Goal: Task Accomplishment & Management: Use online tool/utility

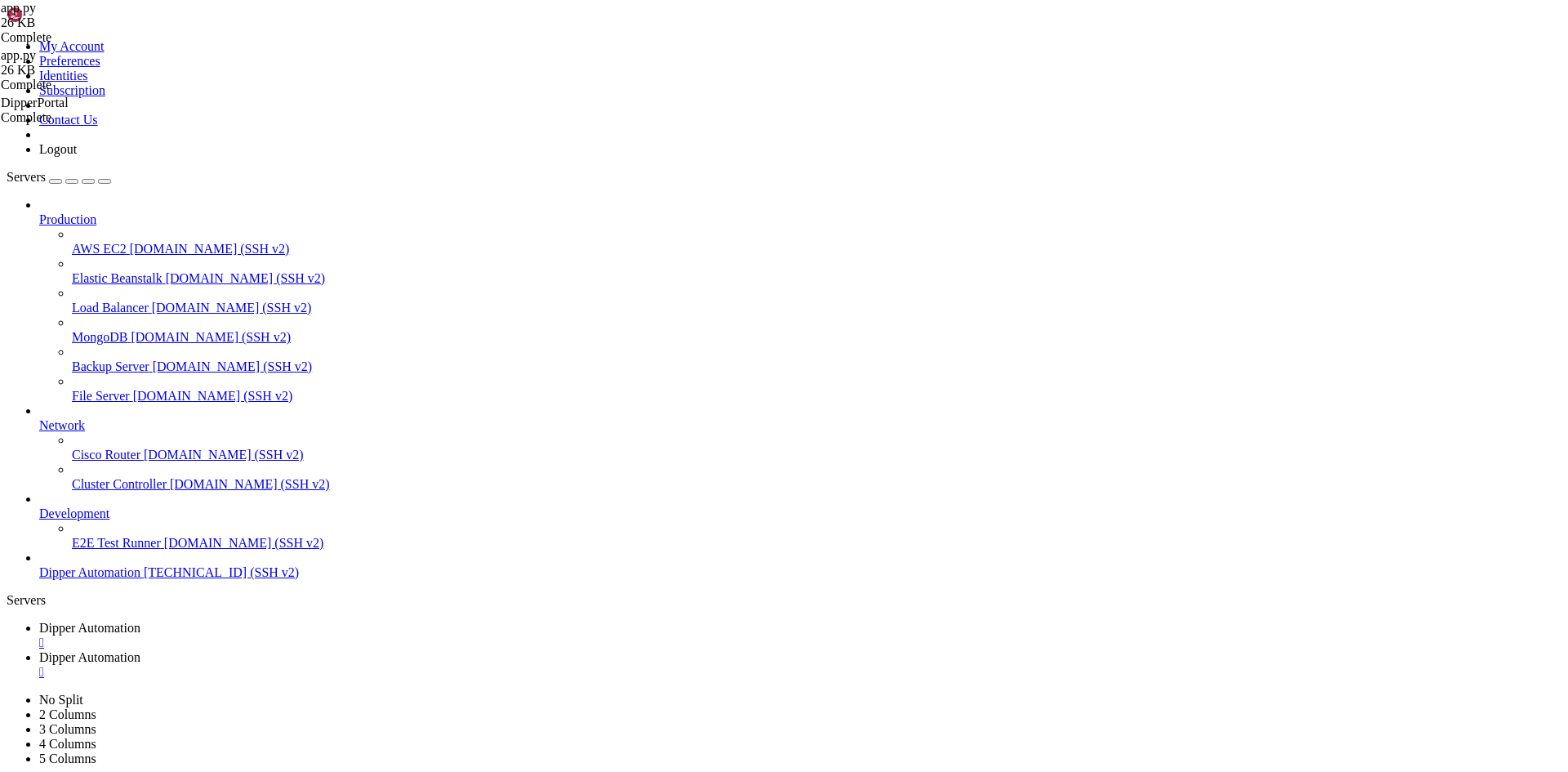
scroll to position [7, 2]
click at [141, 650] on span "Dipper Automation" at bounding box center [90, 656] width 101 height 14
click at [141, 620] on span "Dipper Automation" at bounding box center [90, 627] width 101 height 14
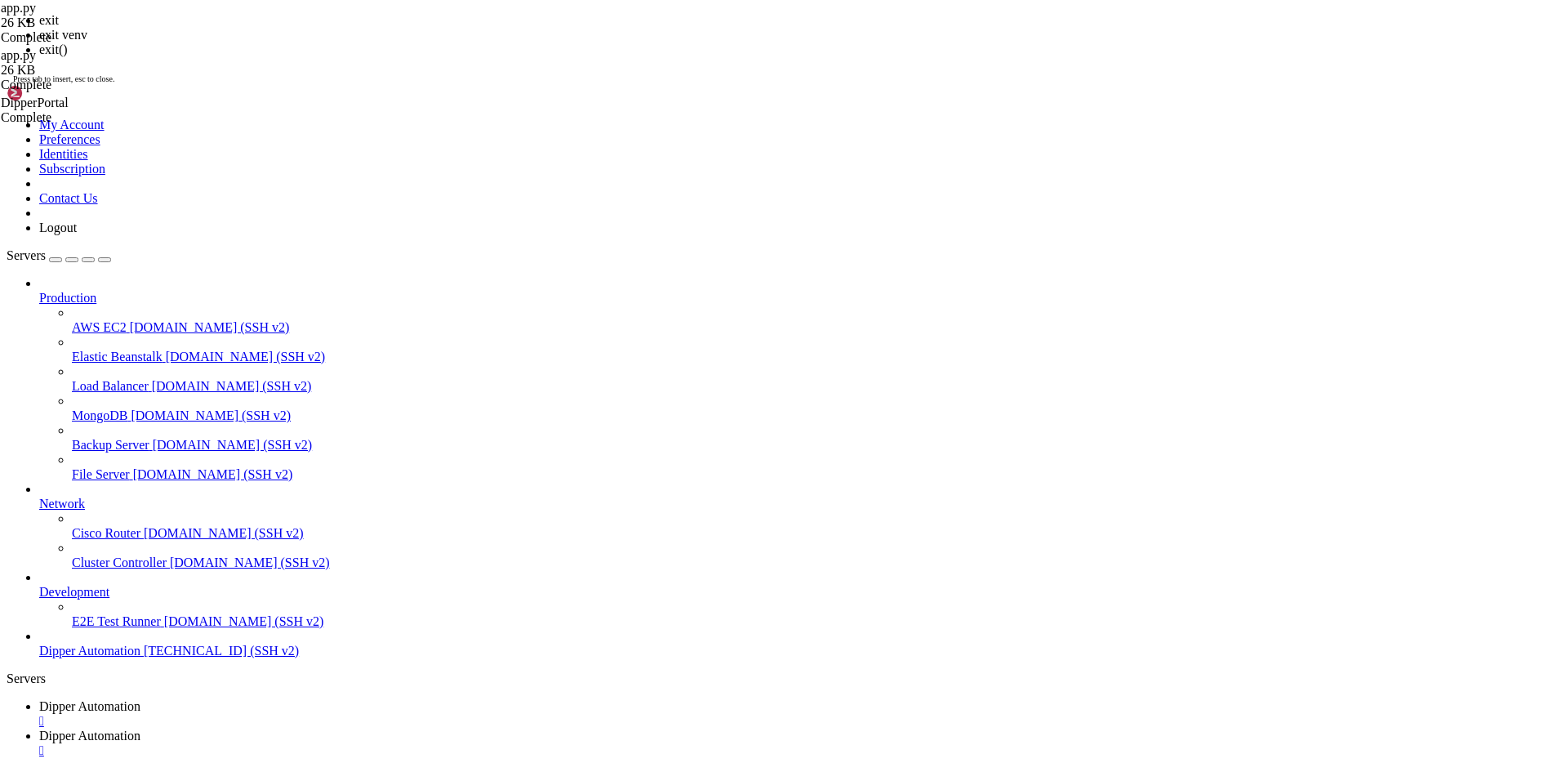
scroll to position [3054, 0]
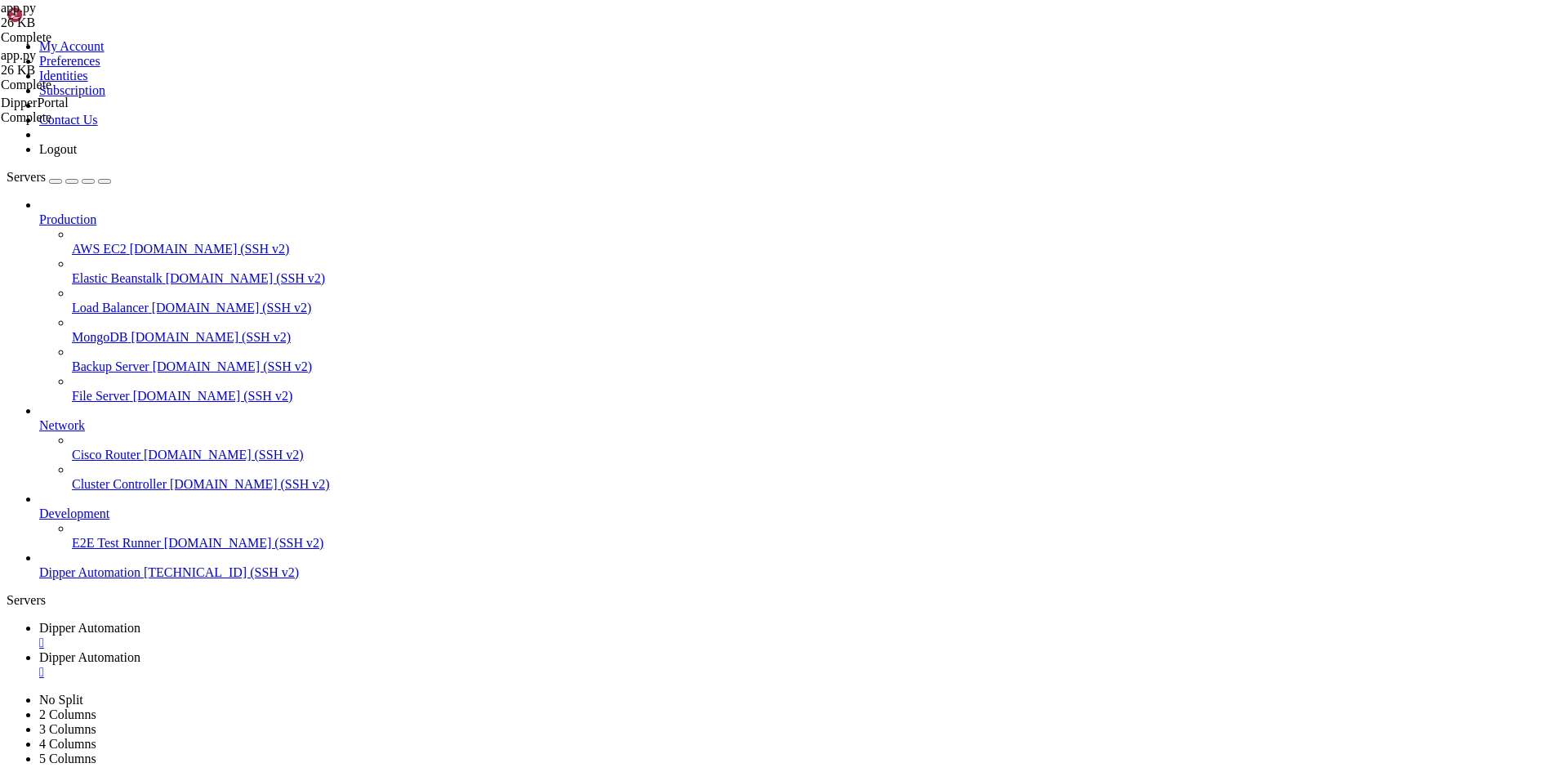
click at [141, 650] on span "Dipper Automation" at bounding box center [90, 656] width 101 height 14
drag, startPoint x: 200, startPoint y: 259, endPoint x: 367, endPoint y: 101, distance: 229.9
drag, startPoint x: 367, startPoint y: 101, endPoint x: 283, endPoint y: 226, distance: 150.6
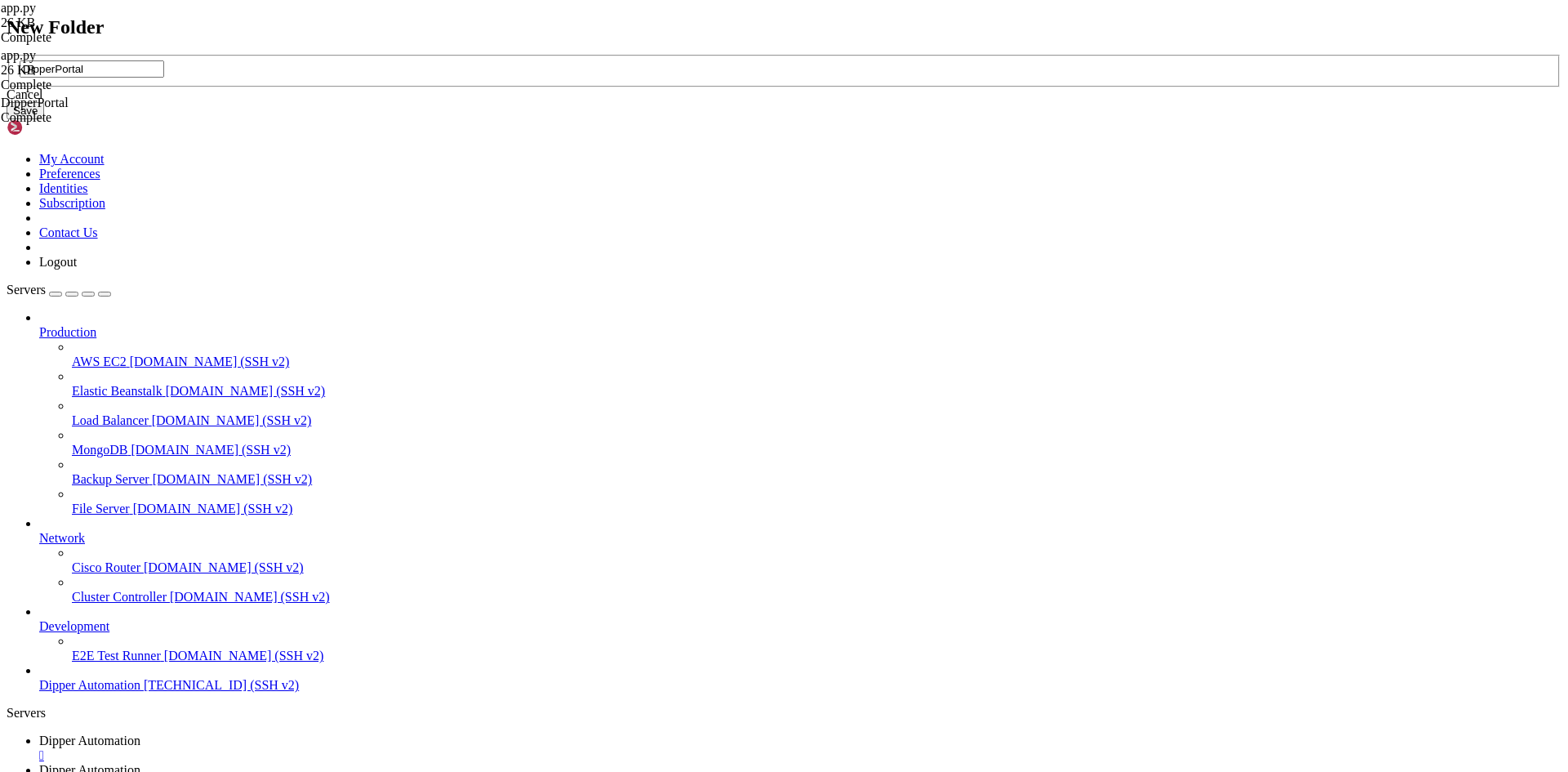
type input "DipperPortal"
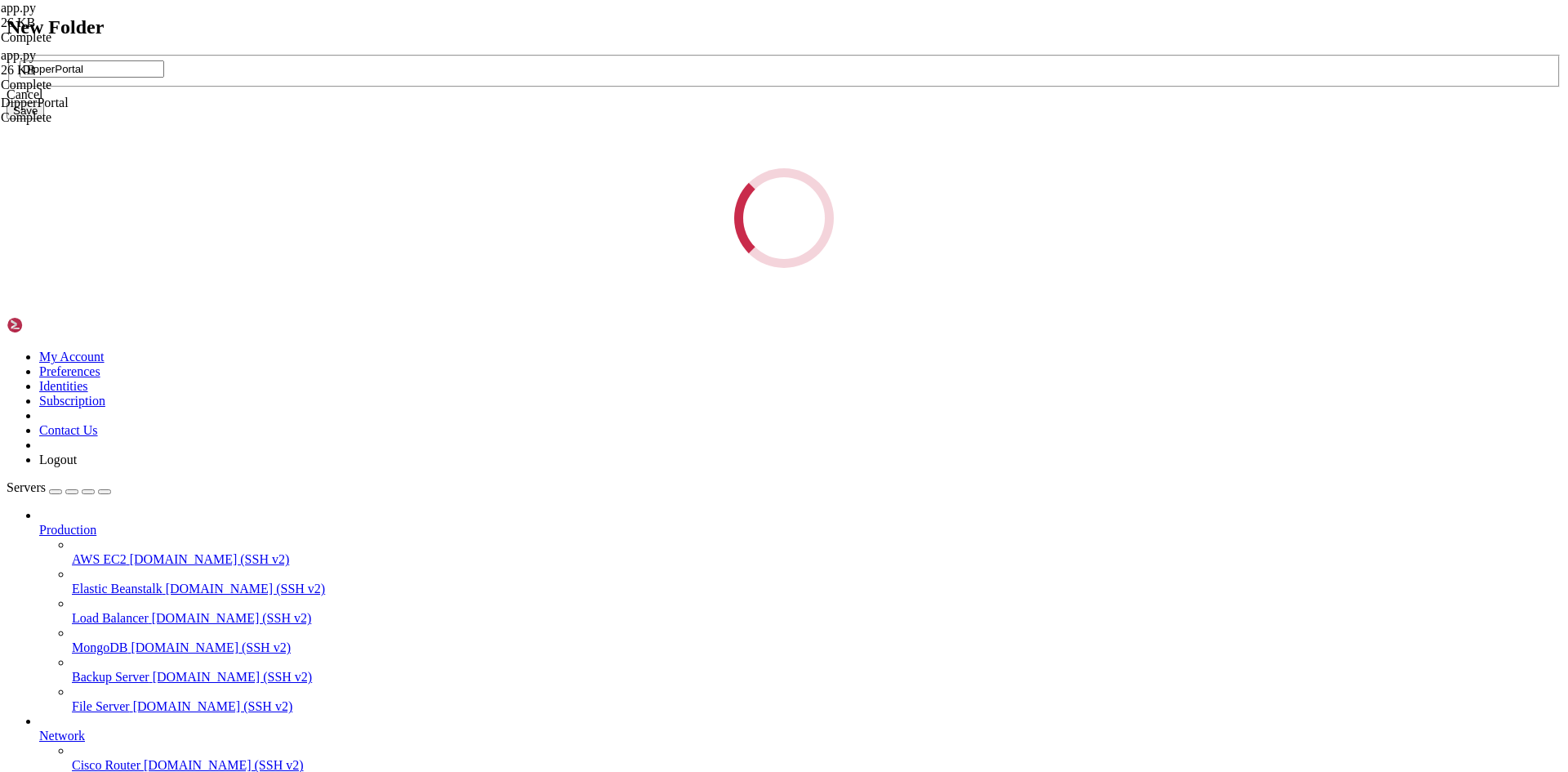
click at [897, 240] on div "New Folder DipperPortal Cancel Save Loading..." at bounding box center [784, 143] width 1555 height 252
click at [882, 228] on div "New Folder DipperPortal Cancel Save Loading..." at bounding box center [784, 143] width 1555 height 252
click at [286, 20] on div "New Folder DipperPortal Cancel Save Loading..." at bounding box center [784, 143] width 1555 height 252
click at [886, 231] on div "New Folder DipperPortal Cancel Save Loading..." at bounding box center [784, 143] width 1555 height 252
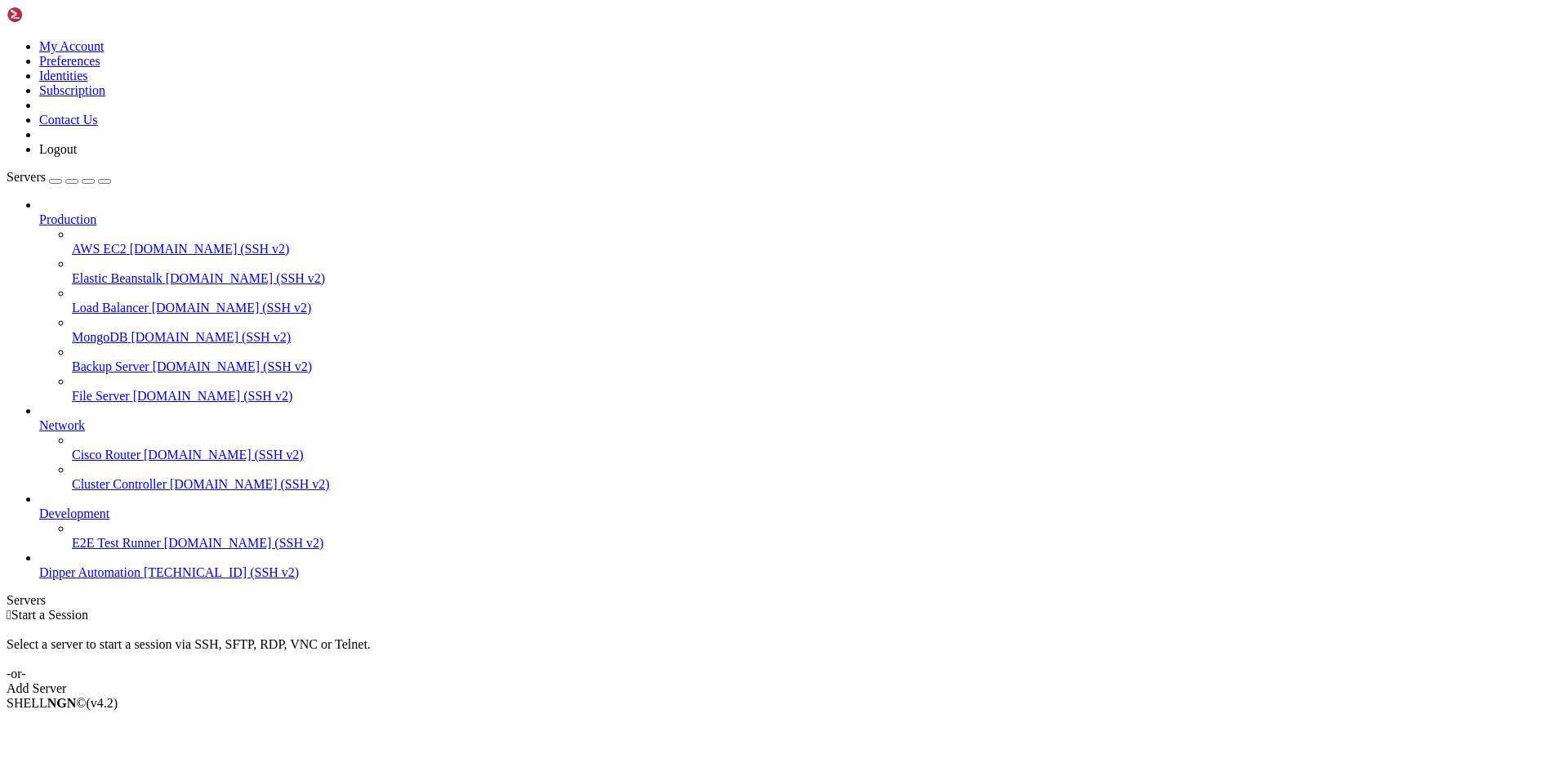
click at [41, 580] on link "Dipper Automation [TECHNICAL_ID] (SSH v2)" at bounding box center [801, 572] width 1522 height 15
click at [69, 579] on span "Dipper Automation" at bounding box center [90, 571] width 101 height 14
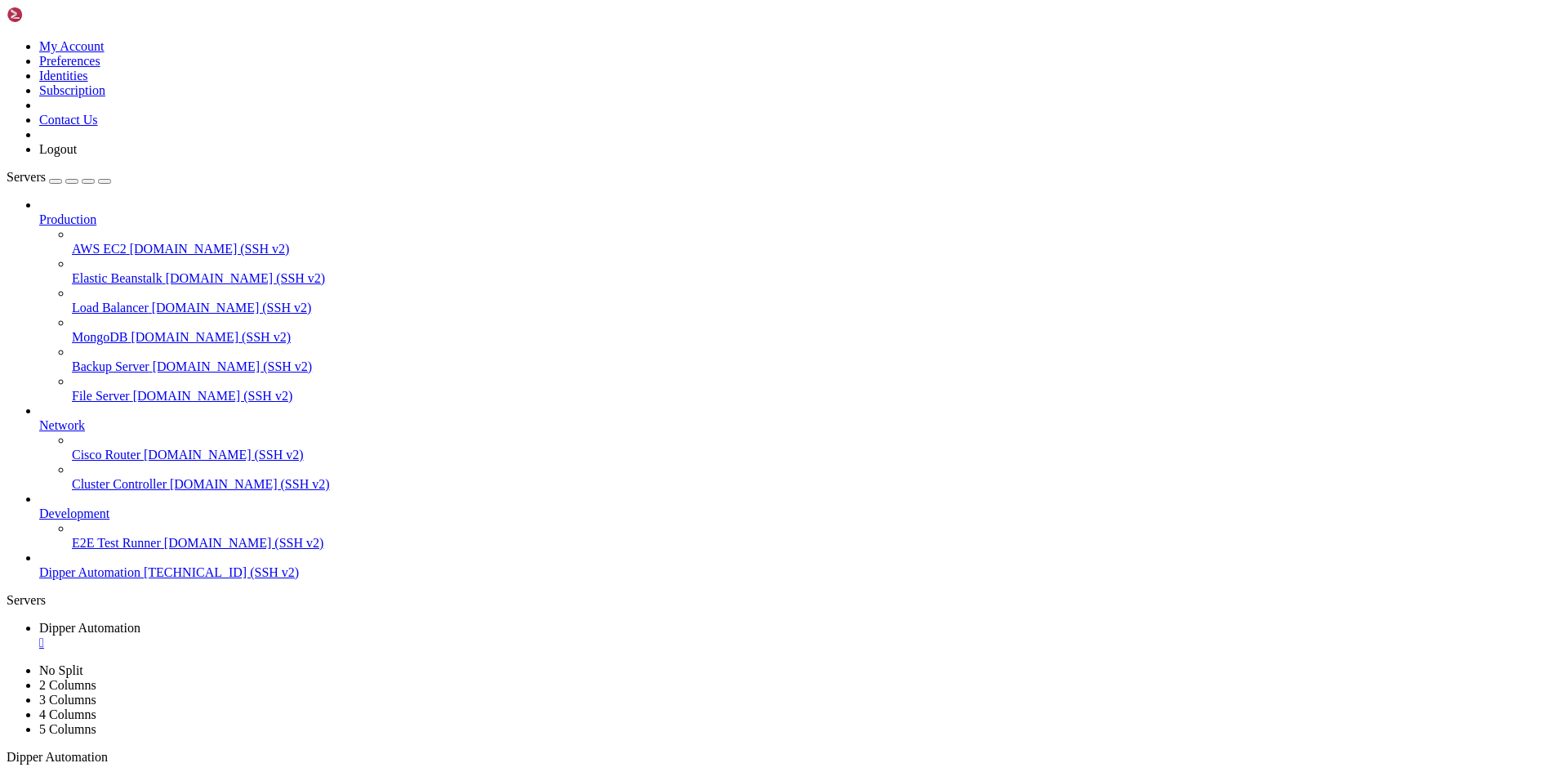
type input "/root"
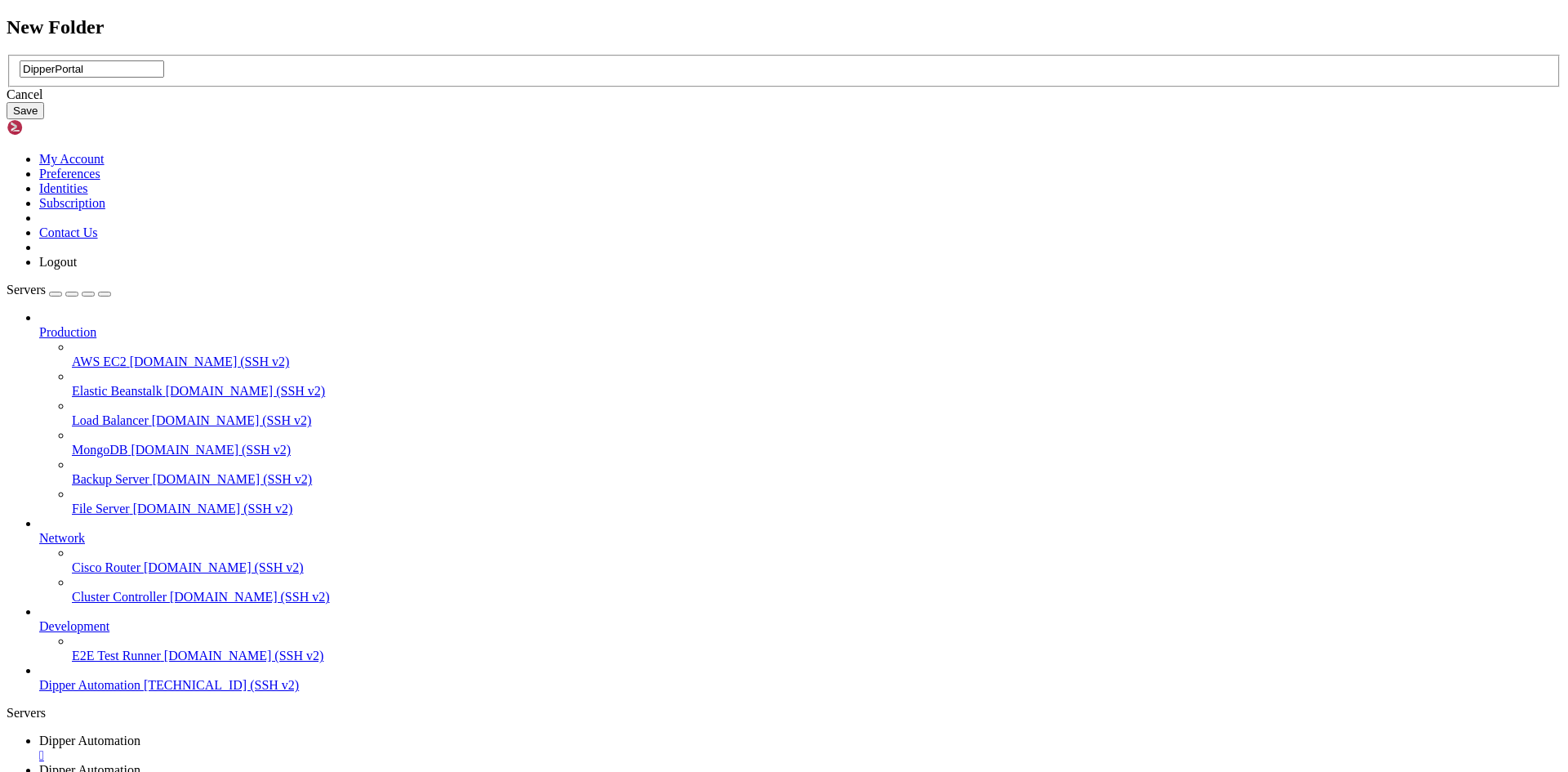
type input "DipperPortal"
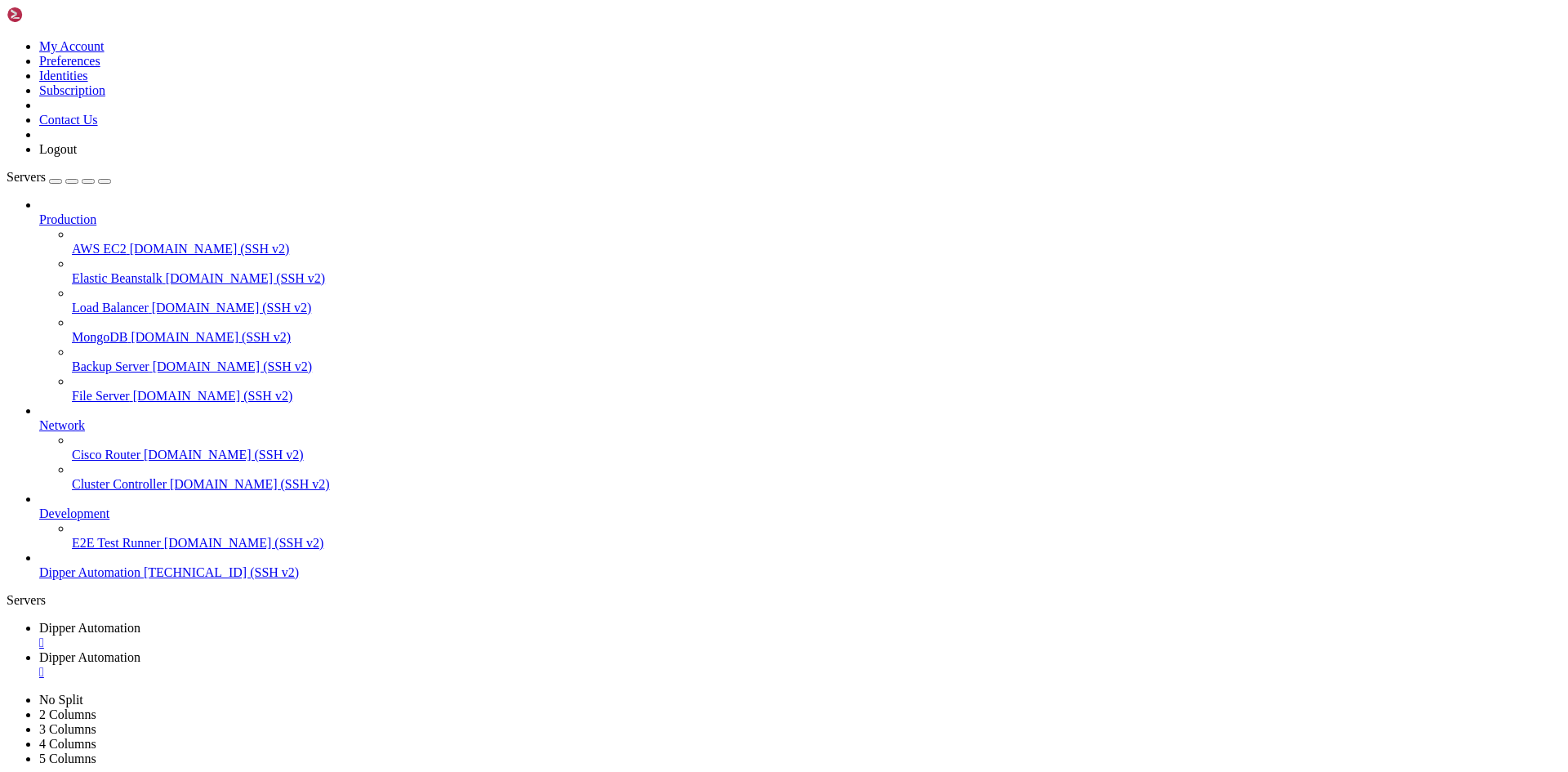
drag, startPoint x: 248, startPoint y: 17, endPoint x: 309, endPoint y: 201, distance: 193.8
click at [141, 620] on span "Dipper Automation" at bounding box center [90, 627] width 101 height 14
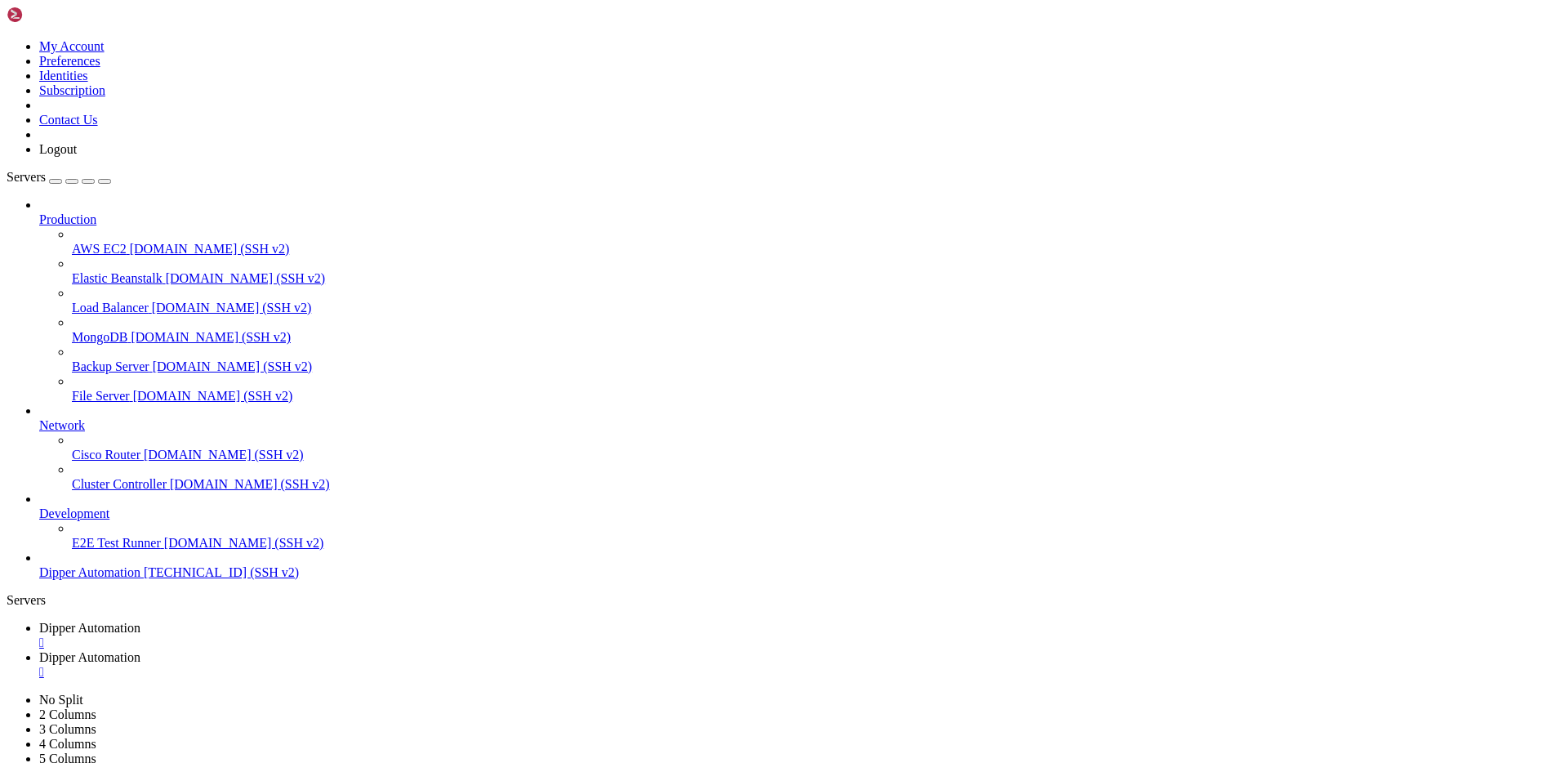
drag, startPoint x: 507, startPoint y: 1446, endPoint x: 14, endPoint y: 1193, distance: 554.1
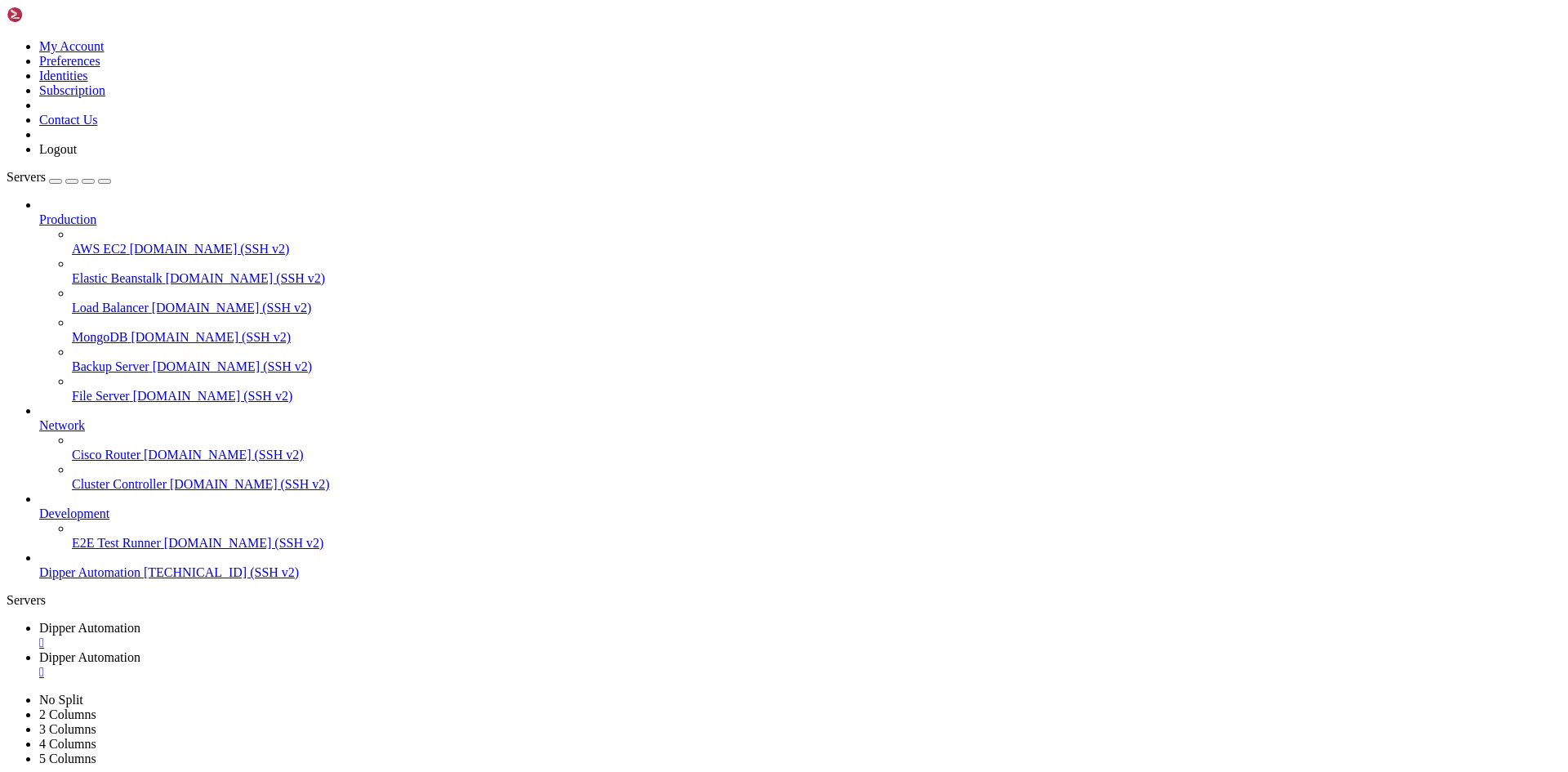
scroll to position [949, 0]
drag, startPoint x: 279, startPoint y: 1598, endPoint x: 250, endPoint y: 1546, distance: 59.5
drag, startPoint x: 254, startPoint y: 1529, endPoint x: 246, endPoint y: 1525, distance: 8.9
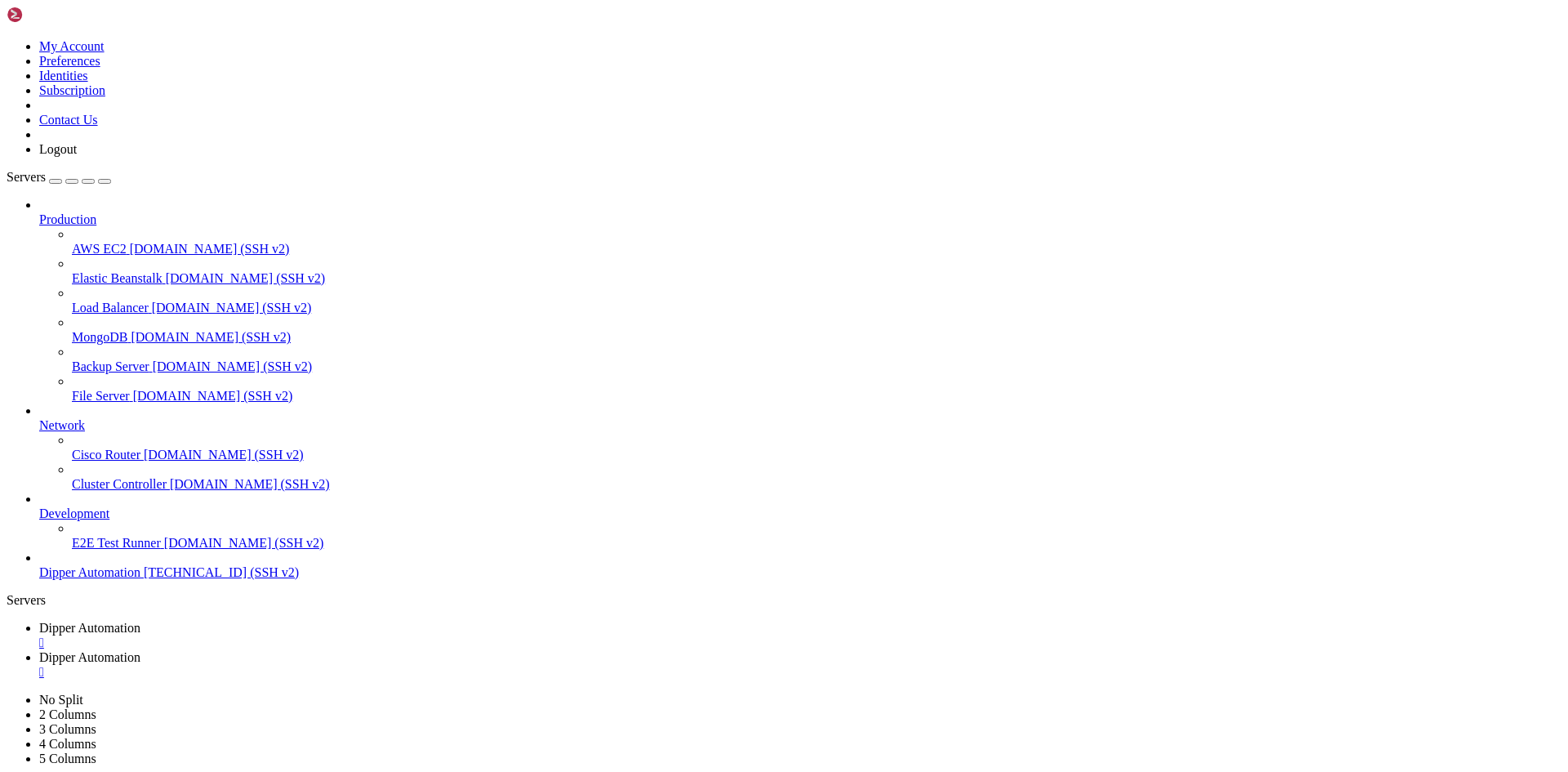
drag, startPoint x: 250, startPoint y: 1593, endPoint x: 12, endPoint y: 1098, distance: 549.2
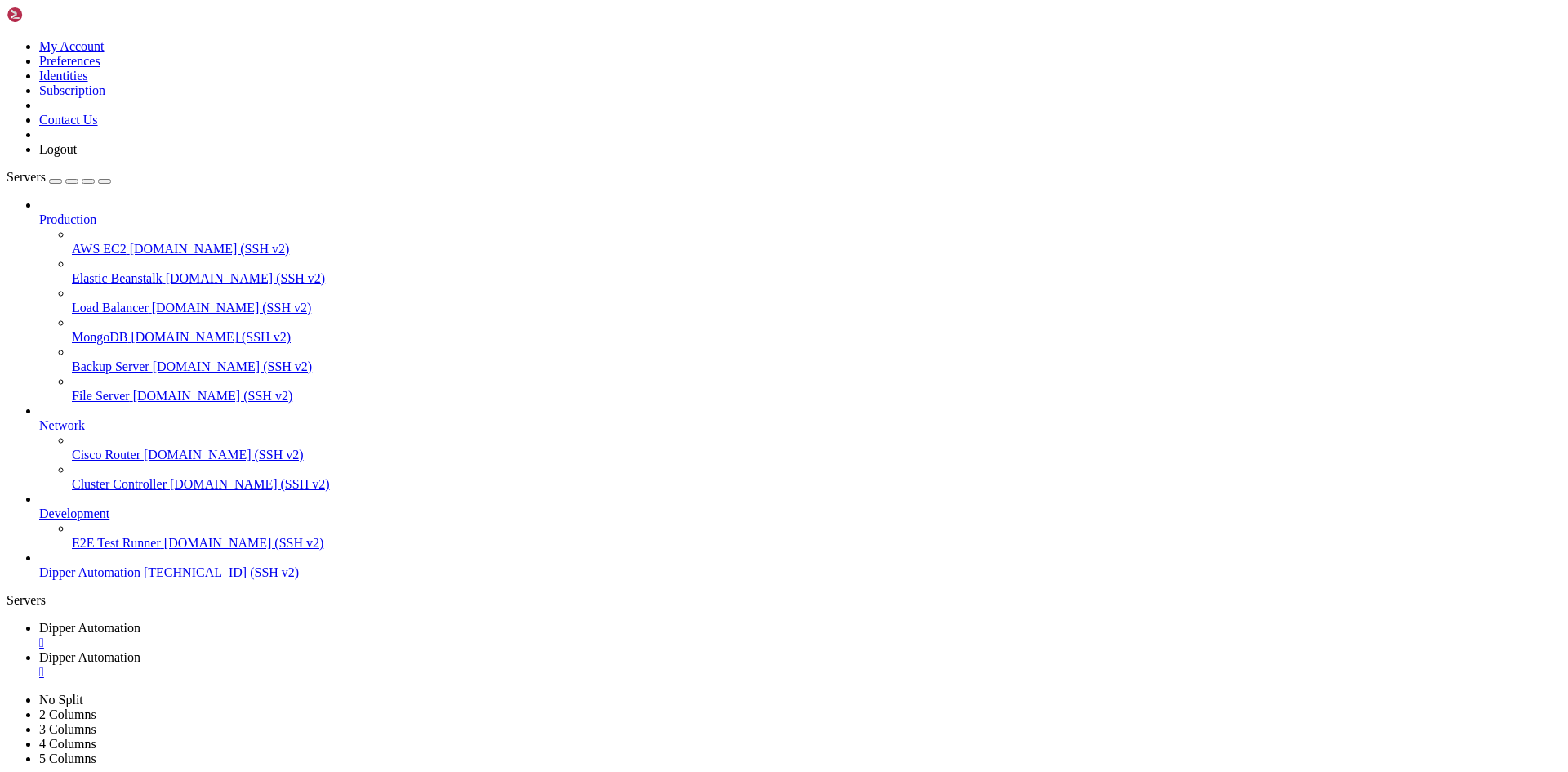
drag, startPoint x: 170, startPoint y: 1569, endPoint x: 423, endPoint y: 1562, distance: 253.1
click at [40, 650] on icon at bounding box center [40, 656] width 0 height 14
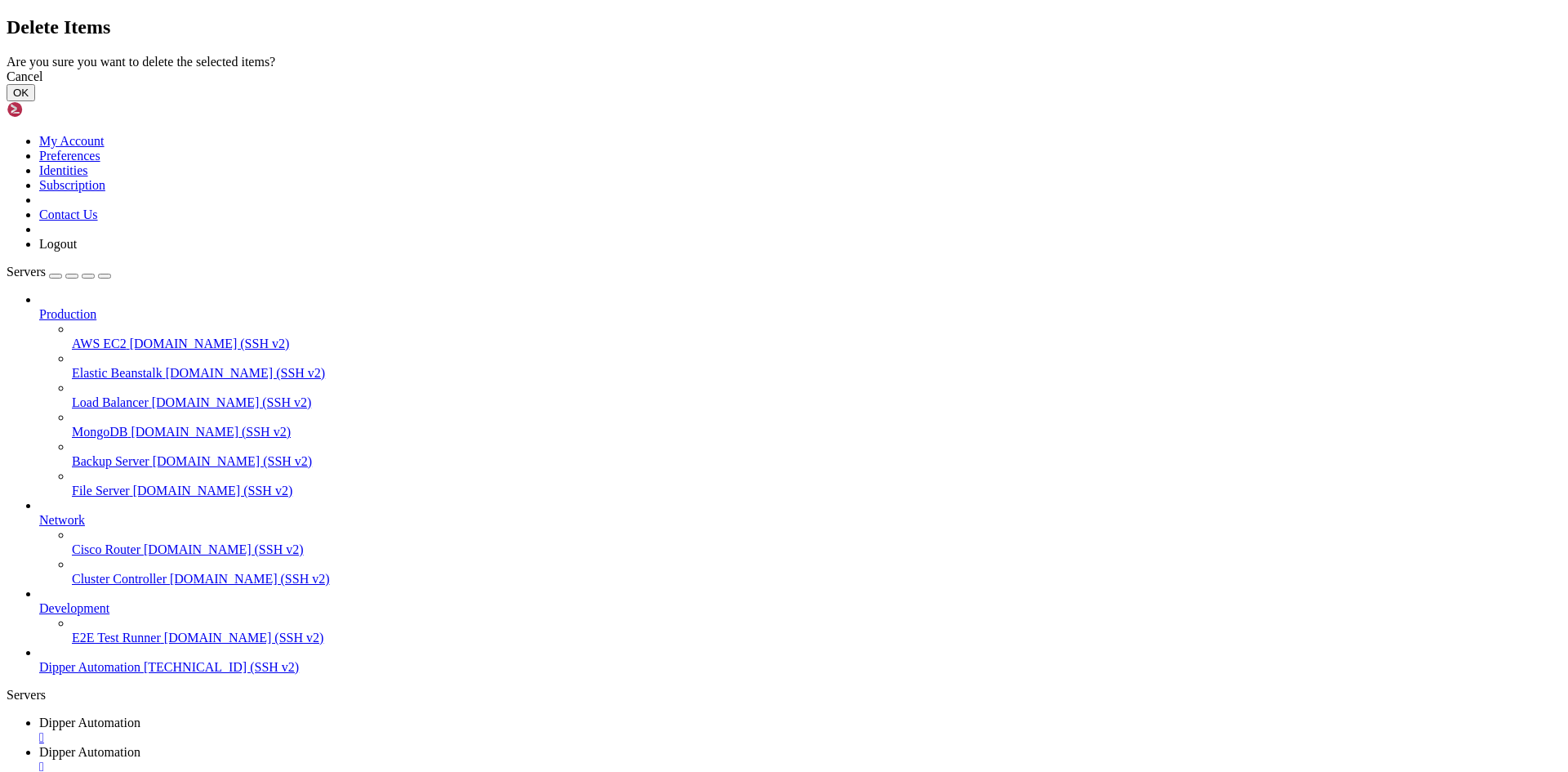
click at [35, 101] on button "OK" at bounding box center [20, 92] width 29 height 17
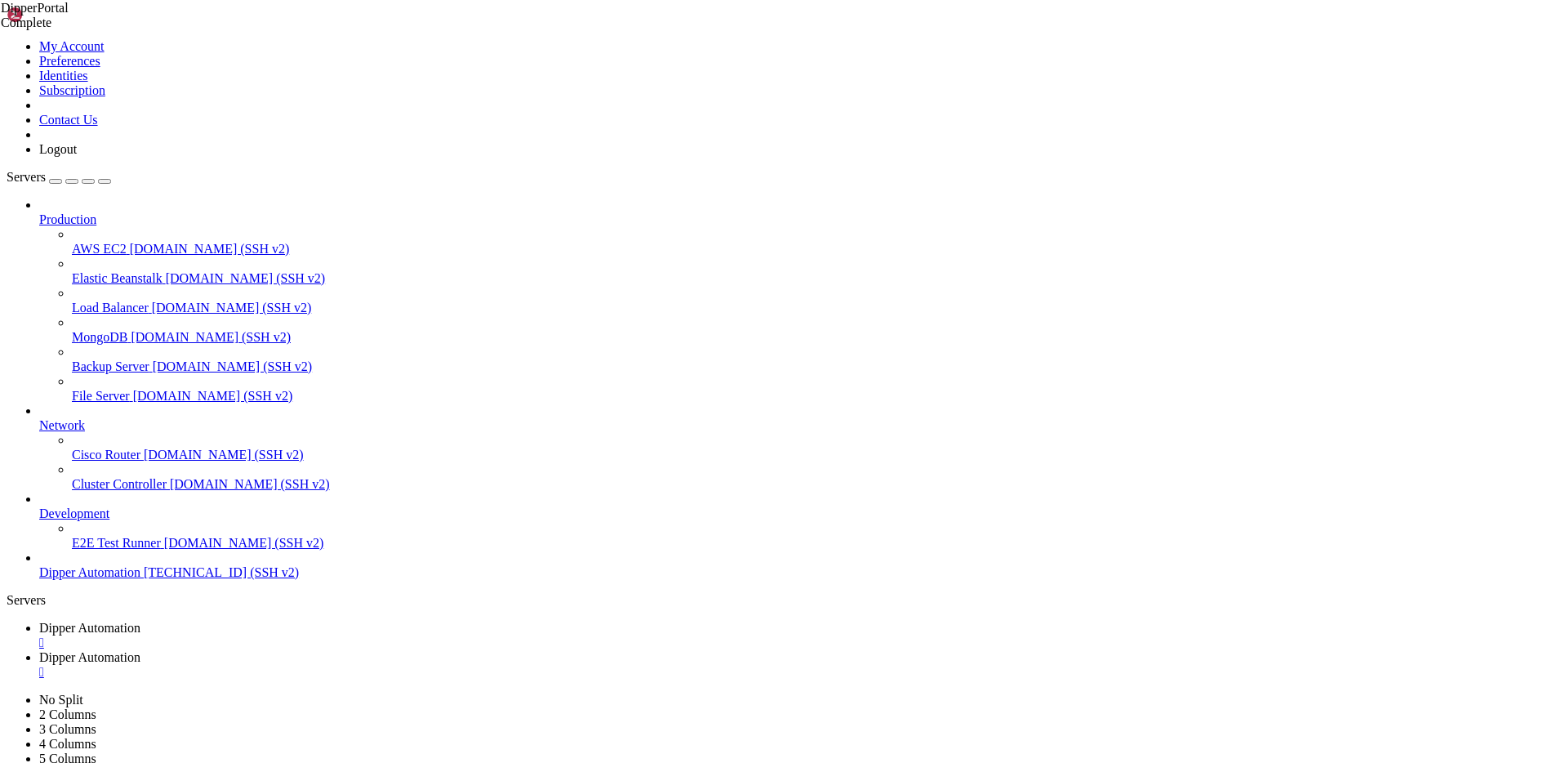
click at [141, 620] on span "Dipper Automation" at bounding box center [90, 627] width 101 height 14
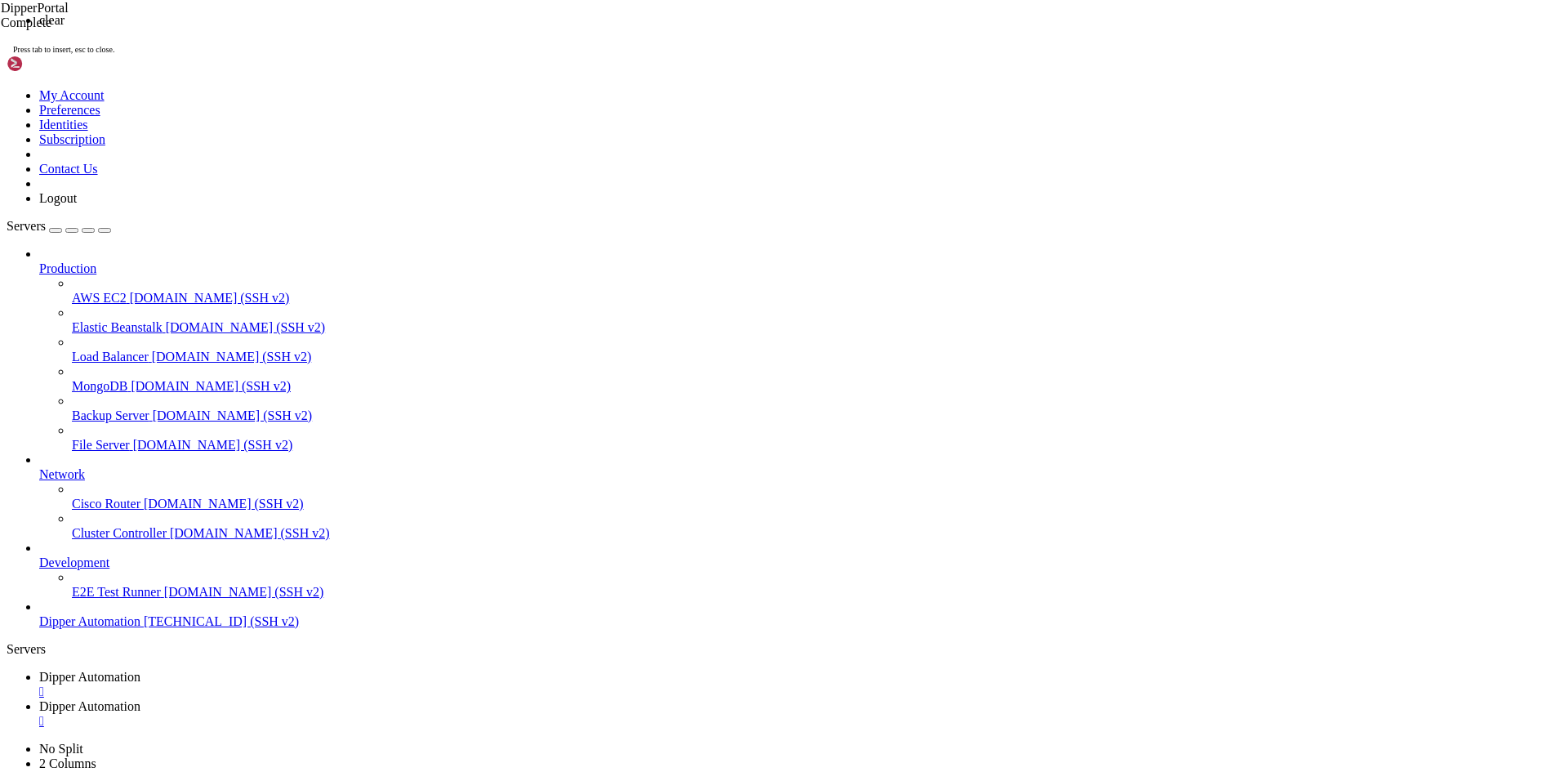
scroll to position [0, 0]
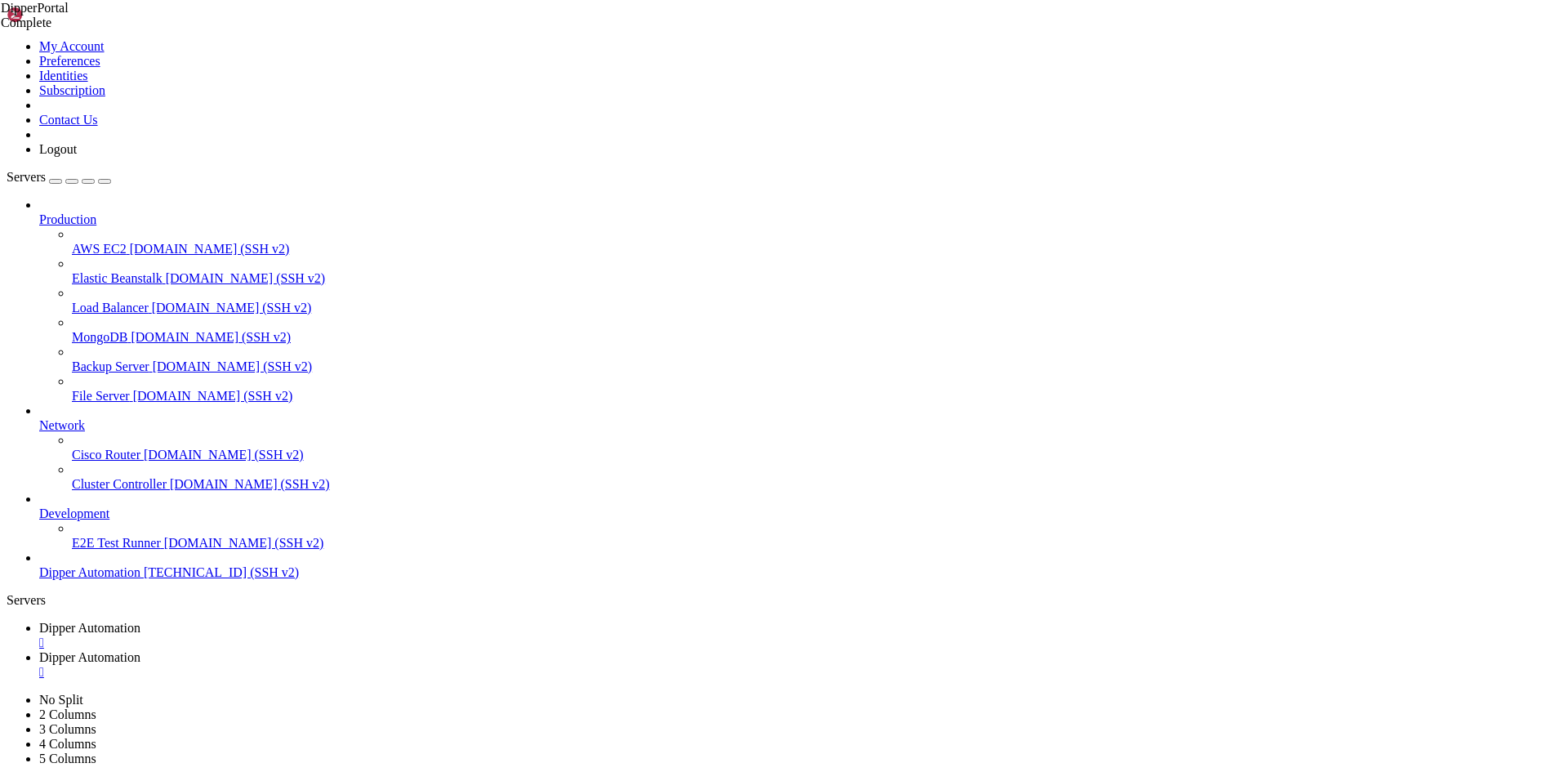
click at [424, 650] on link "Dipper Automation " at bounding box center [801, 664] width 1522 height 29
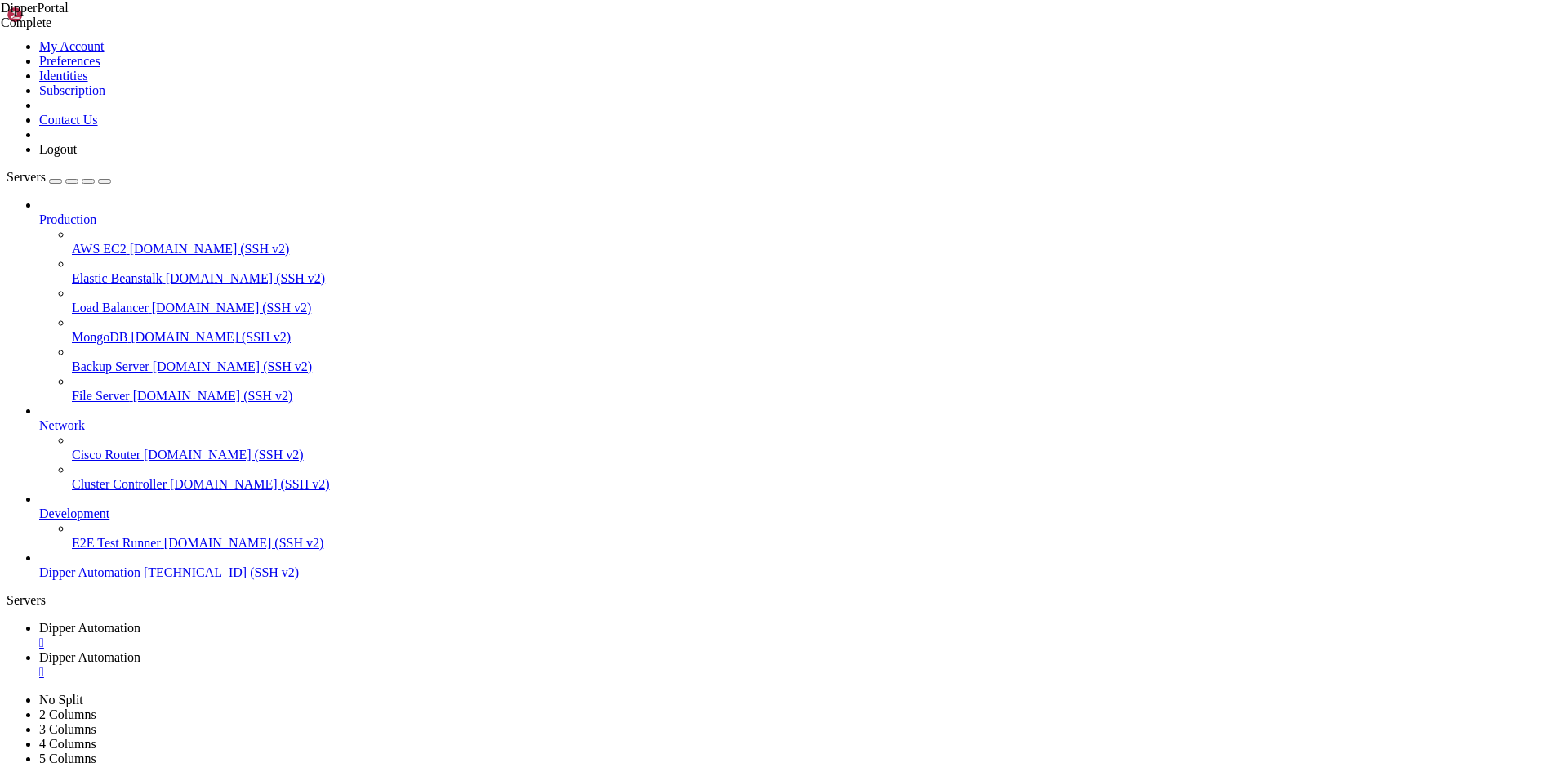
type input "/root"
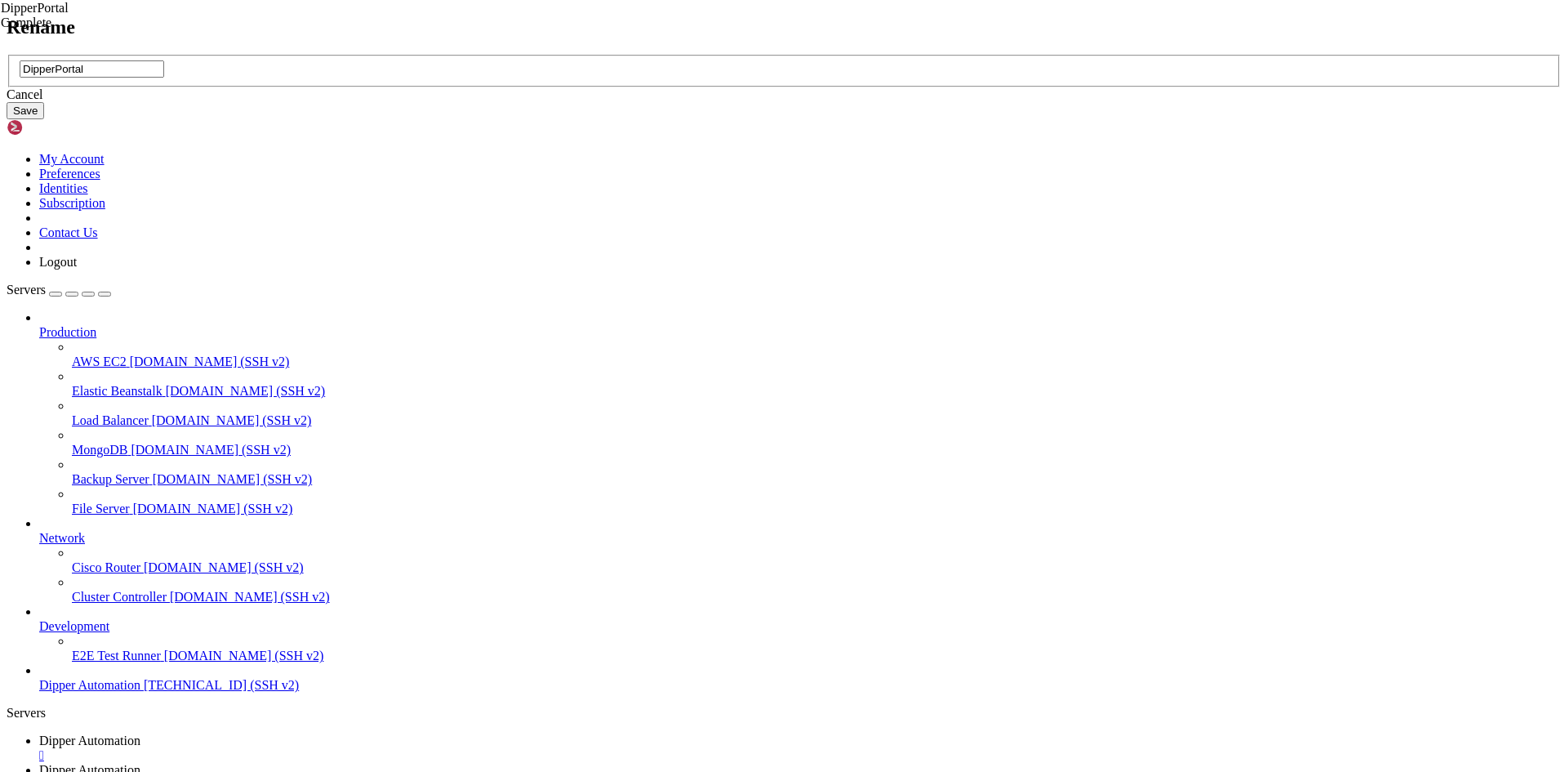
type input "DipperPortal"
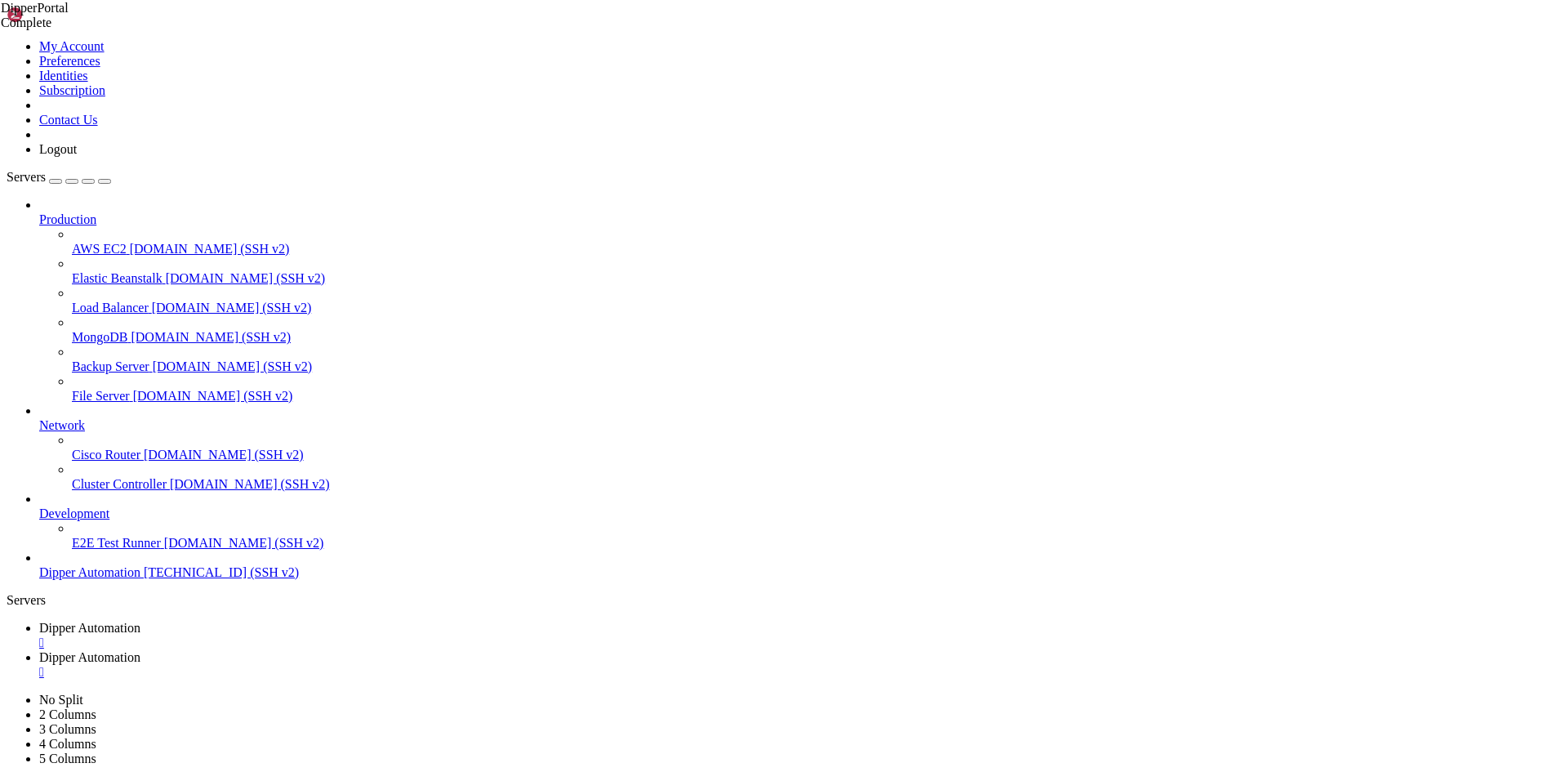
type input "/root/DipperPortal"
click at [141, 620] on span "Dipper Automation" at bounding box center [90, 627] width 101 height 14
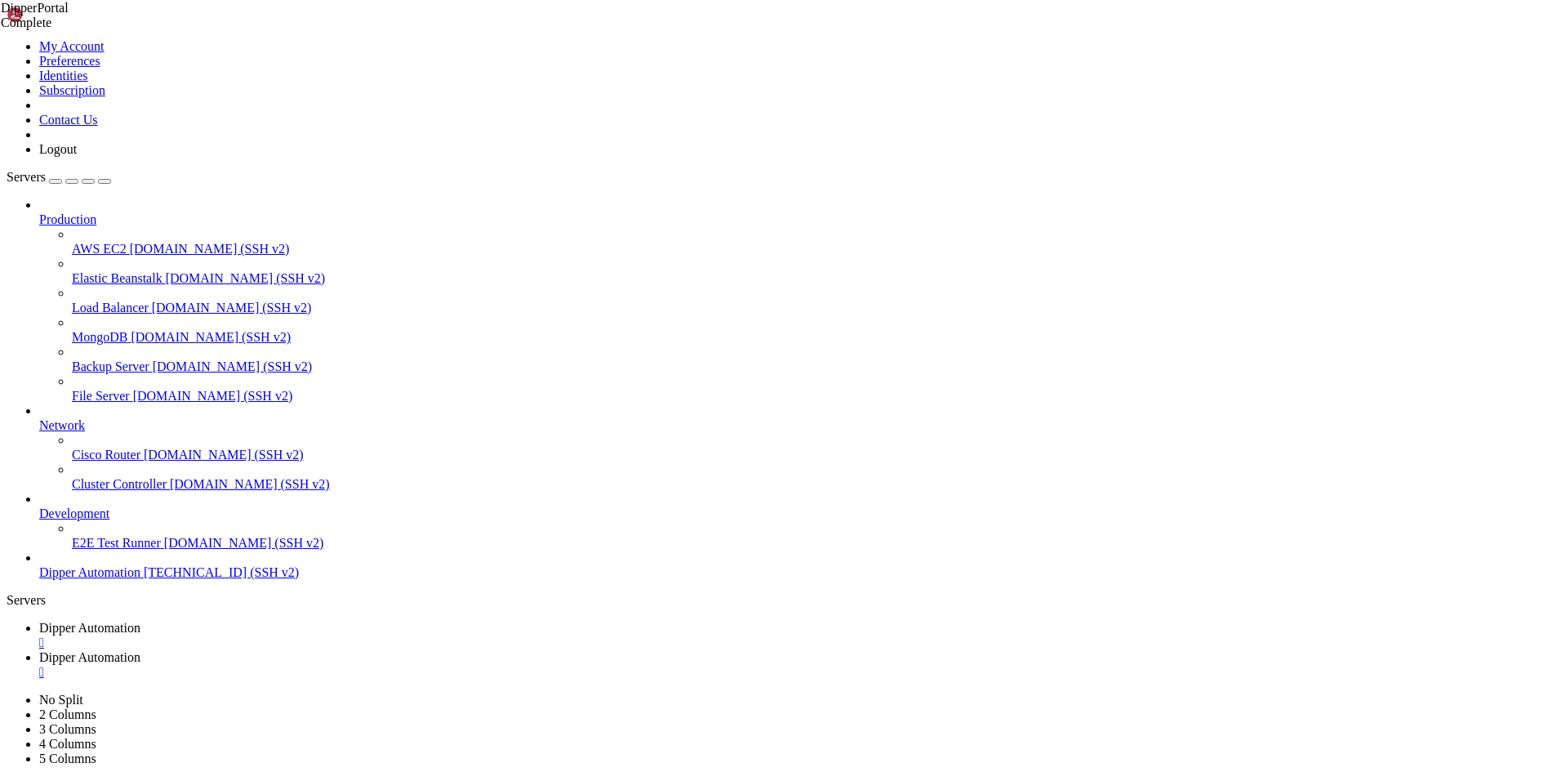
click at [421, 650] on link "Dipper Automation " at bounding box center [801, 664] width 1522 height 29
click at [141, 620] on span "Dipper Automation" at bounding box center [90, 627] width 101 height 14
drag, startPoint x: 115, startPoint y: 1012, endPoint x: 124, endPoint y: 1012, distance: 9.0
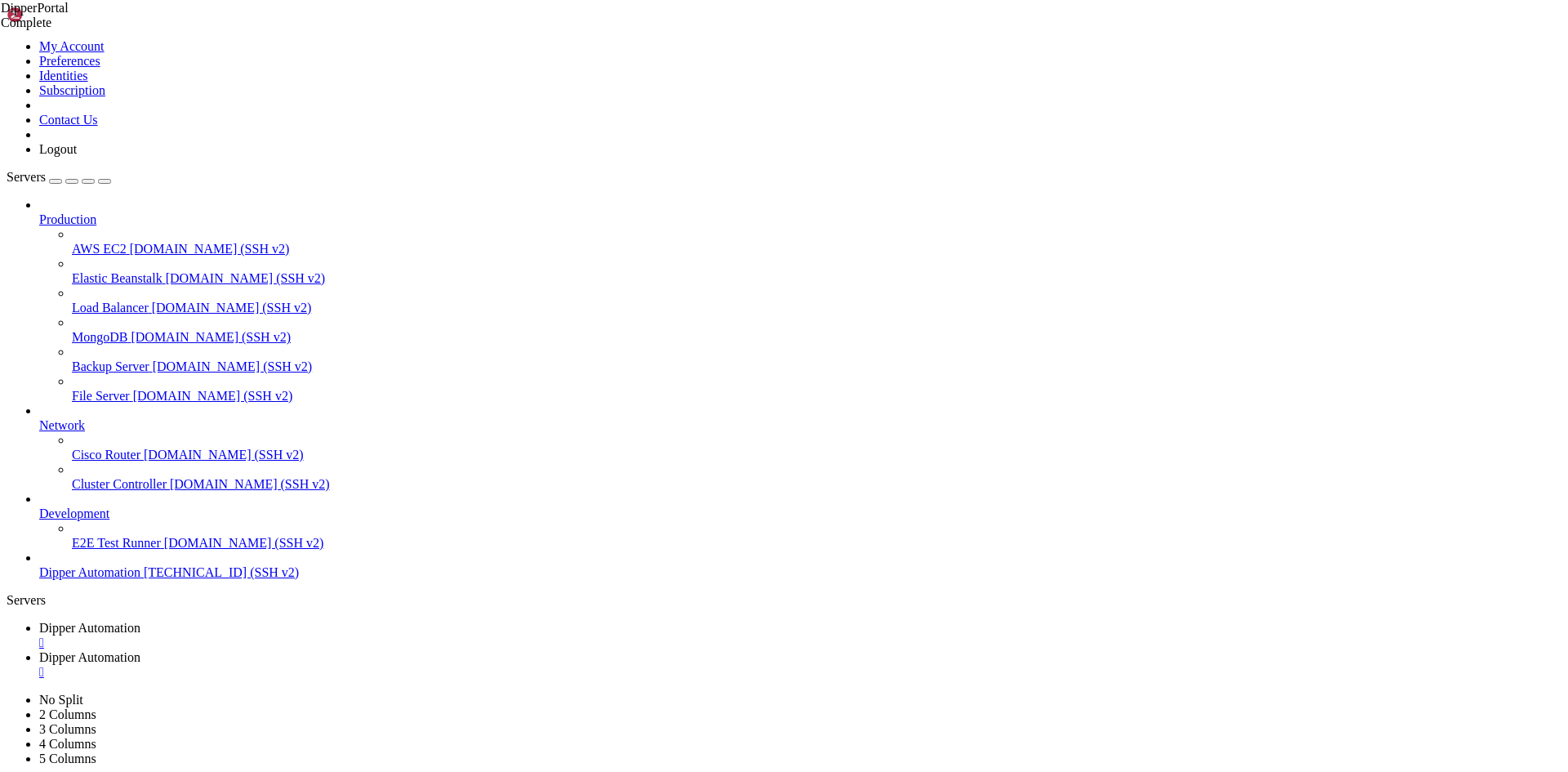
click at [141, 650] on span "Dipper Automation" at bounding box center [90, 656] width 101 height 14
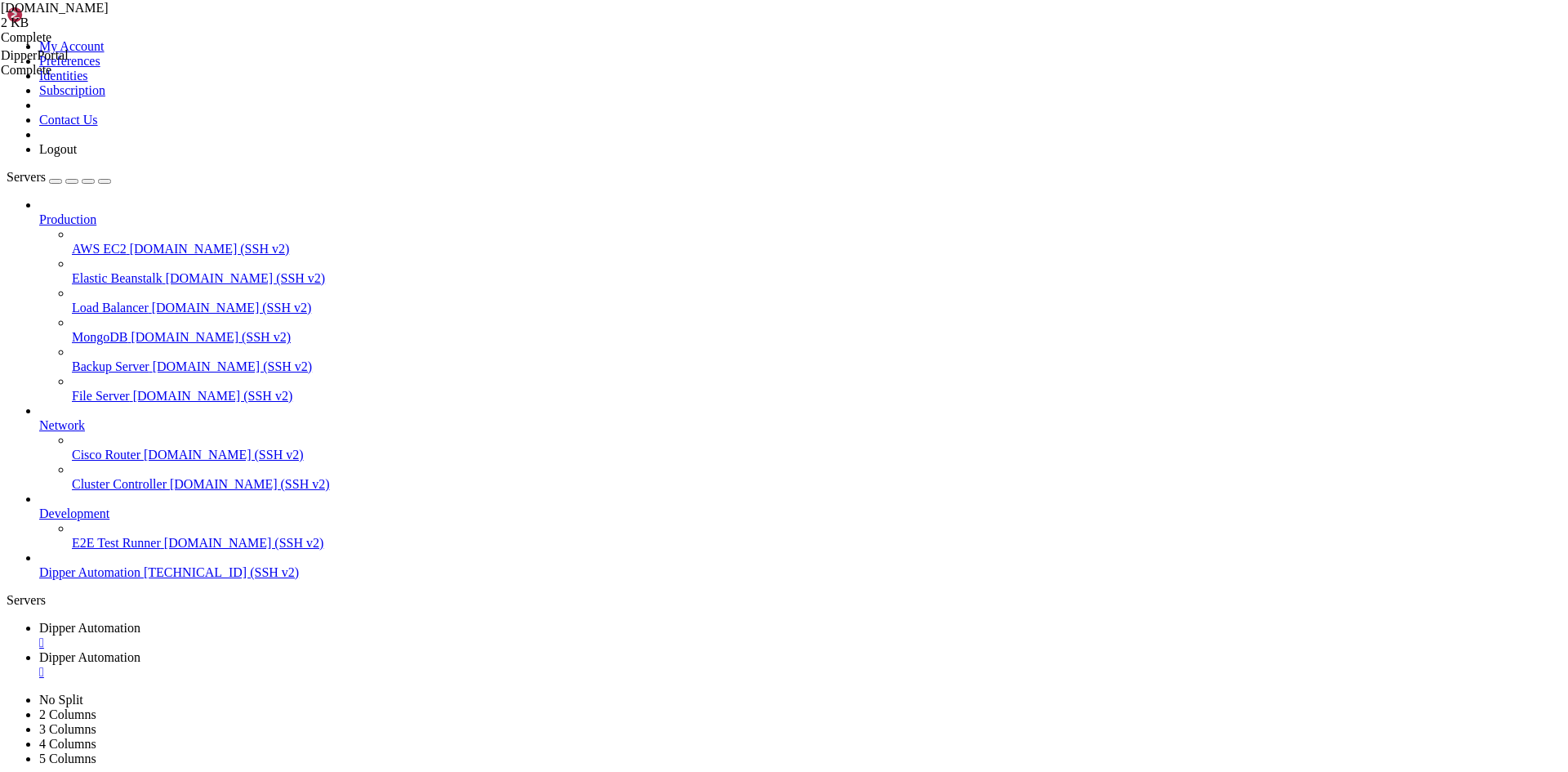
type textarea "git checkout -b "$BRANCH_NAME" || error "Falha ao criar nova branch""
click at [288, 620] on link "Dipper Automation " at bounding box center [801, 635] width 1522 height 29
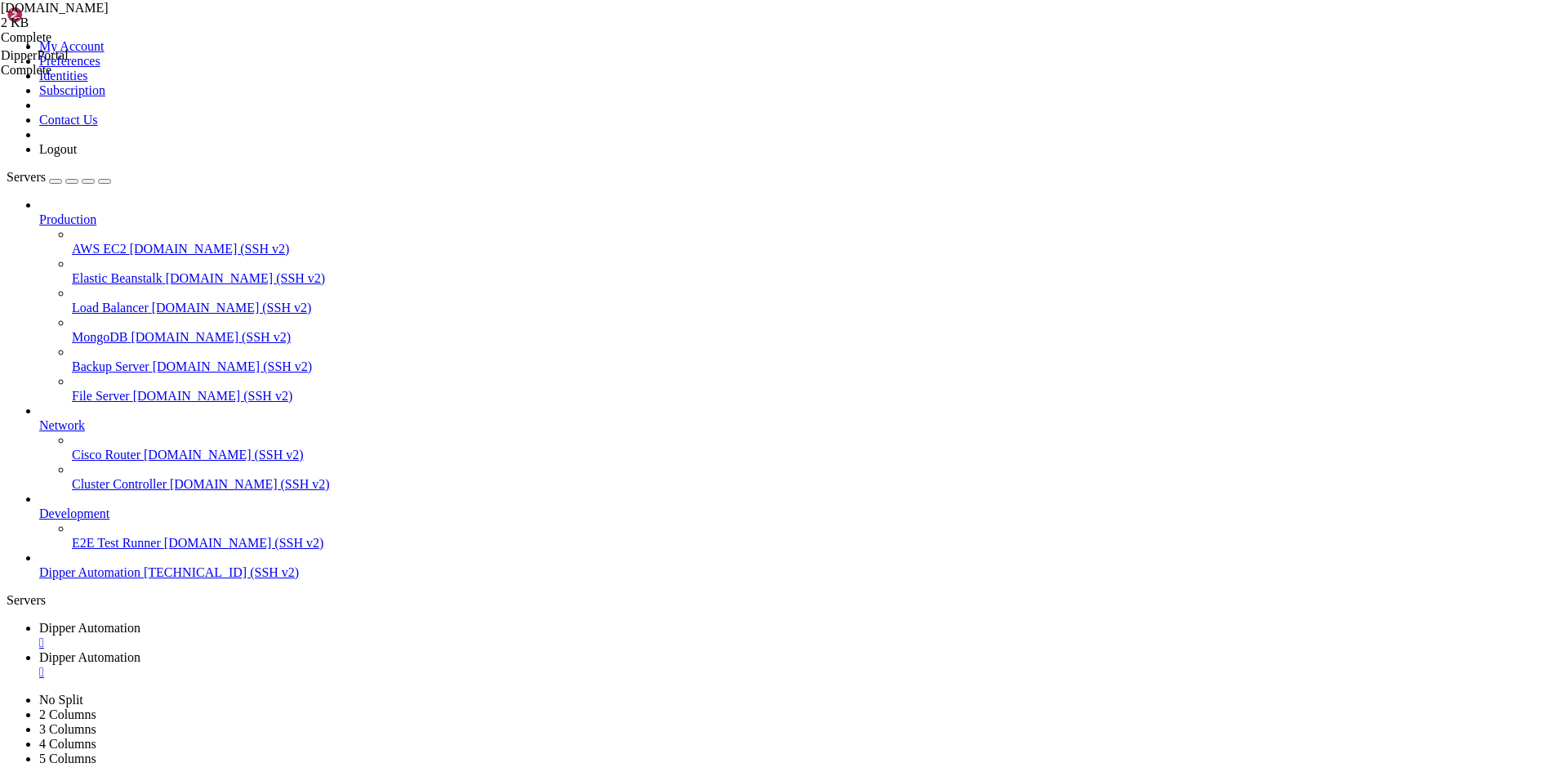
drag, startPoint x: 814, startPoint y: 1342, endPoint x: 716, endPoint y: 1385, distance: 107.0
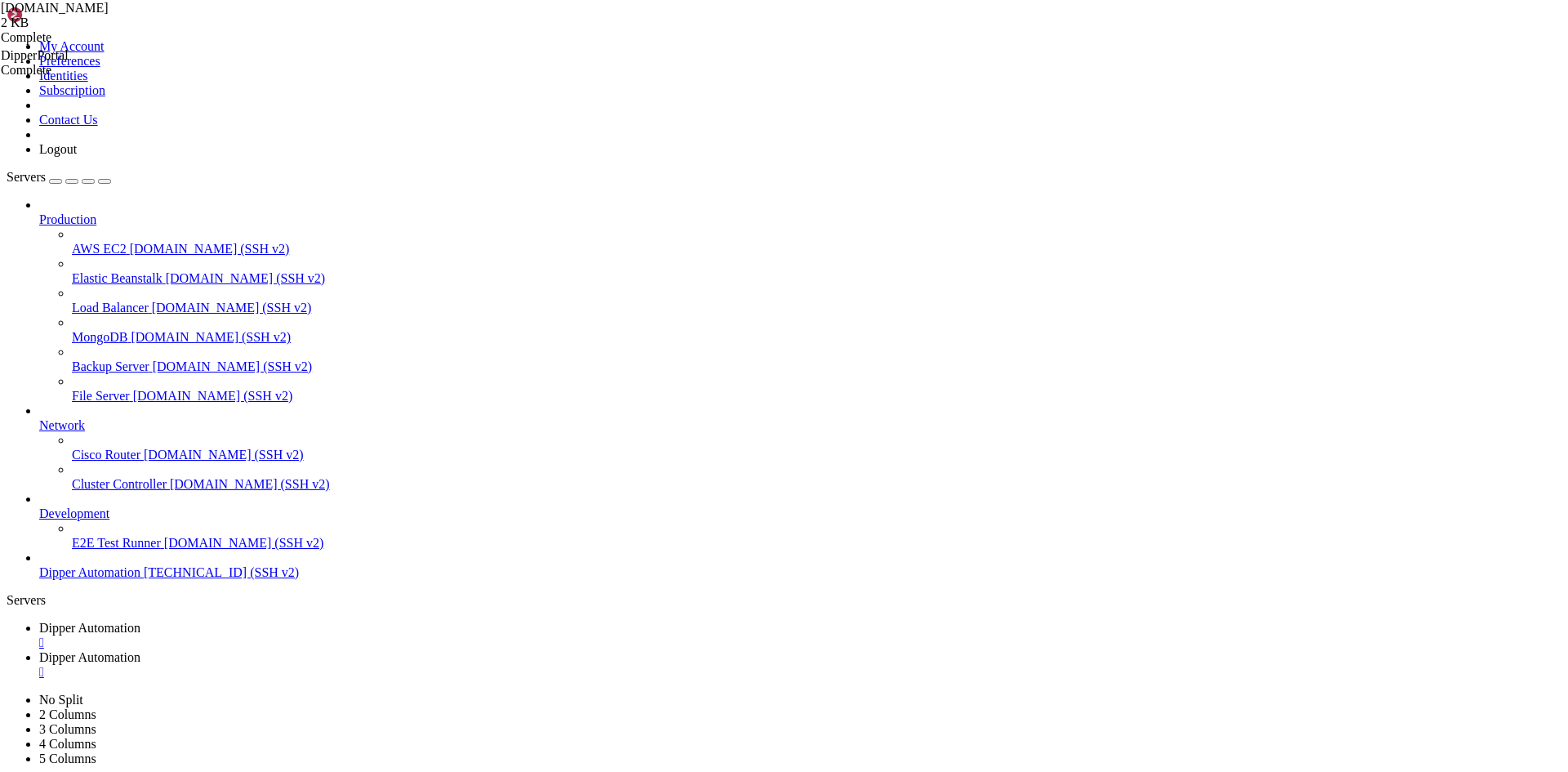
scroll to position [54735, 0]
drag, startPoint x: 536, startPoint y: 1591, endPoint x: -14, endPoint y: 1602, distance: 550.1
click html "Page up 1|appdippe | 1|appdippe | Enviando imagem para API do Roboflow... 1|app…"
drag, startPoint x: 531, startPoint y: 1580, endPoint x: 18, endPoint y: 1577, distance: 513.0
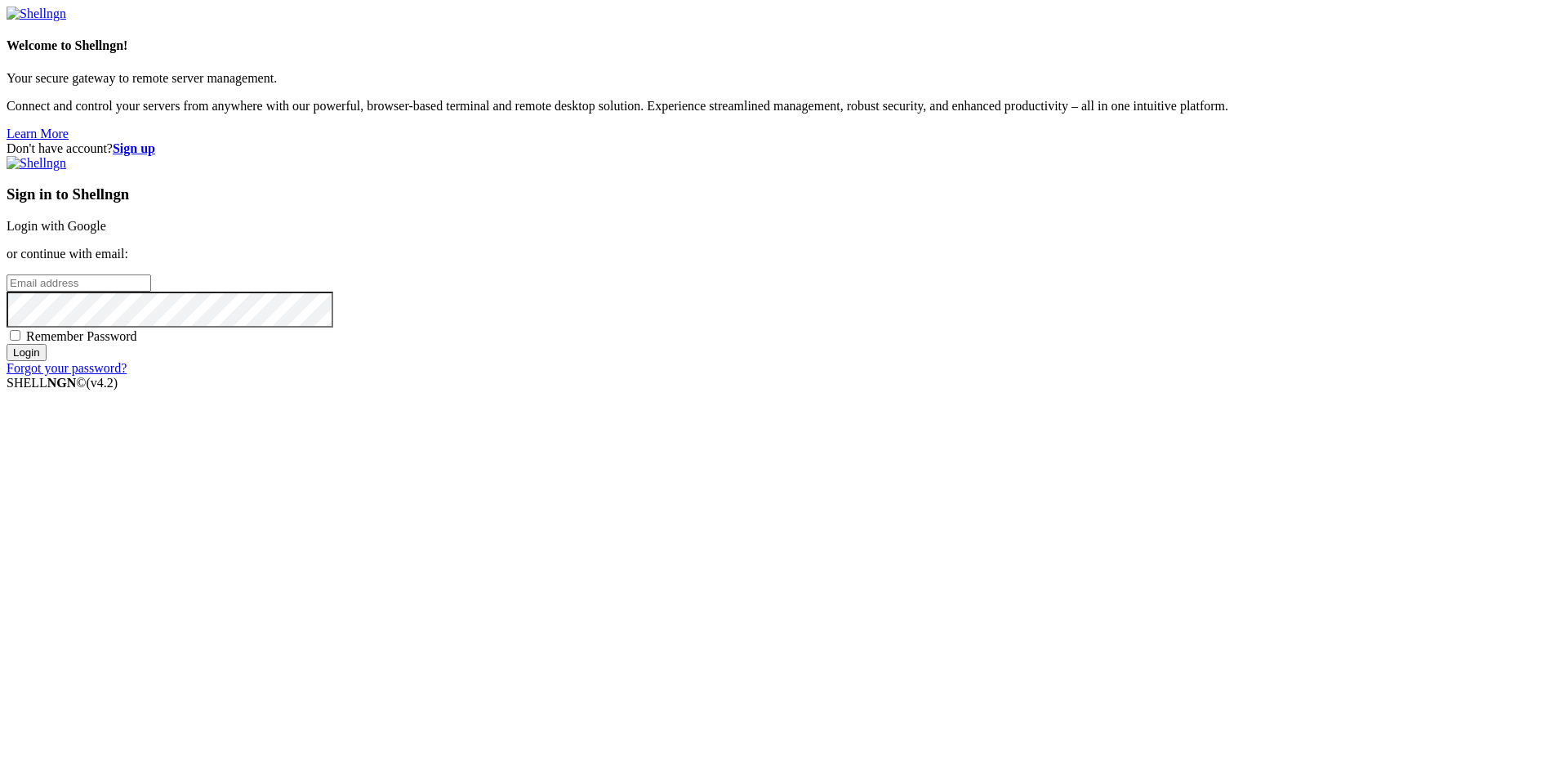
click at [106, 233] on link "Login with Google" at bounding box center [56, 225] width 99 height 14
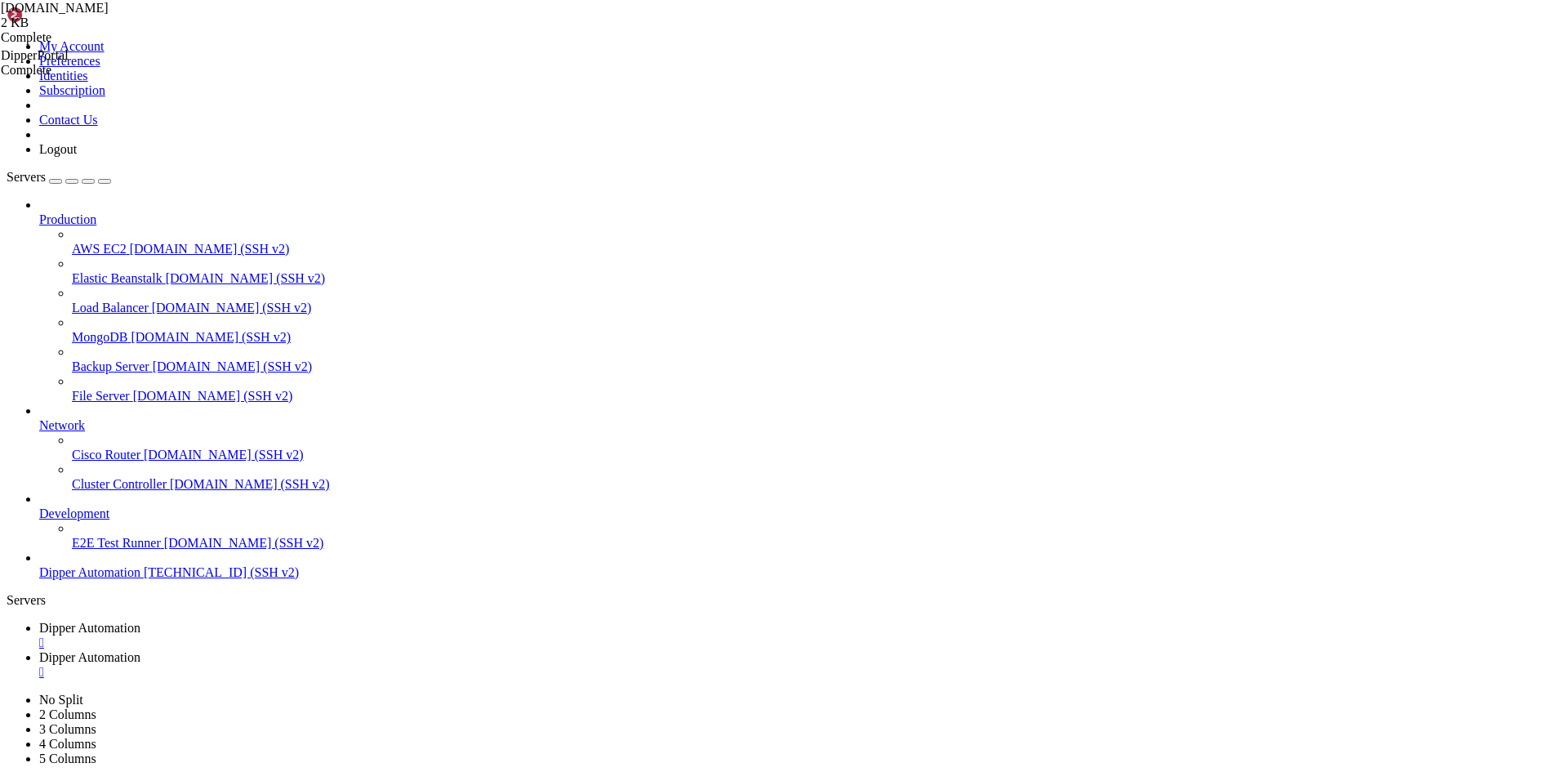
scroll to position [54762, 0]
drag, startPoint x: 896, startPoint y: 265, endPoint x: 692, endPoint y: 191, distance: 217.0
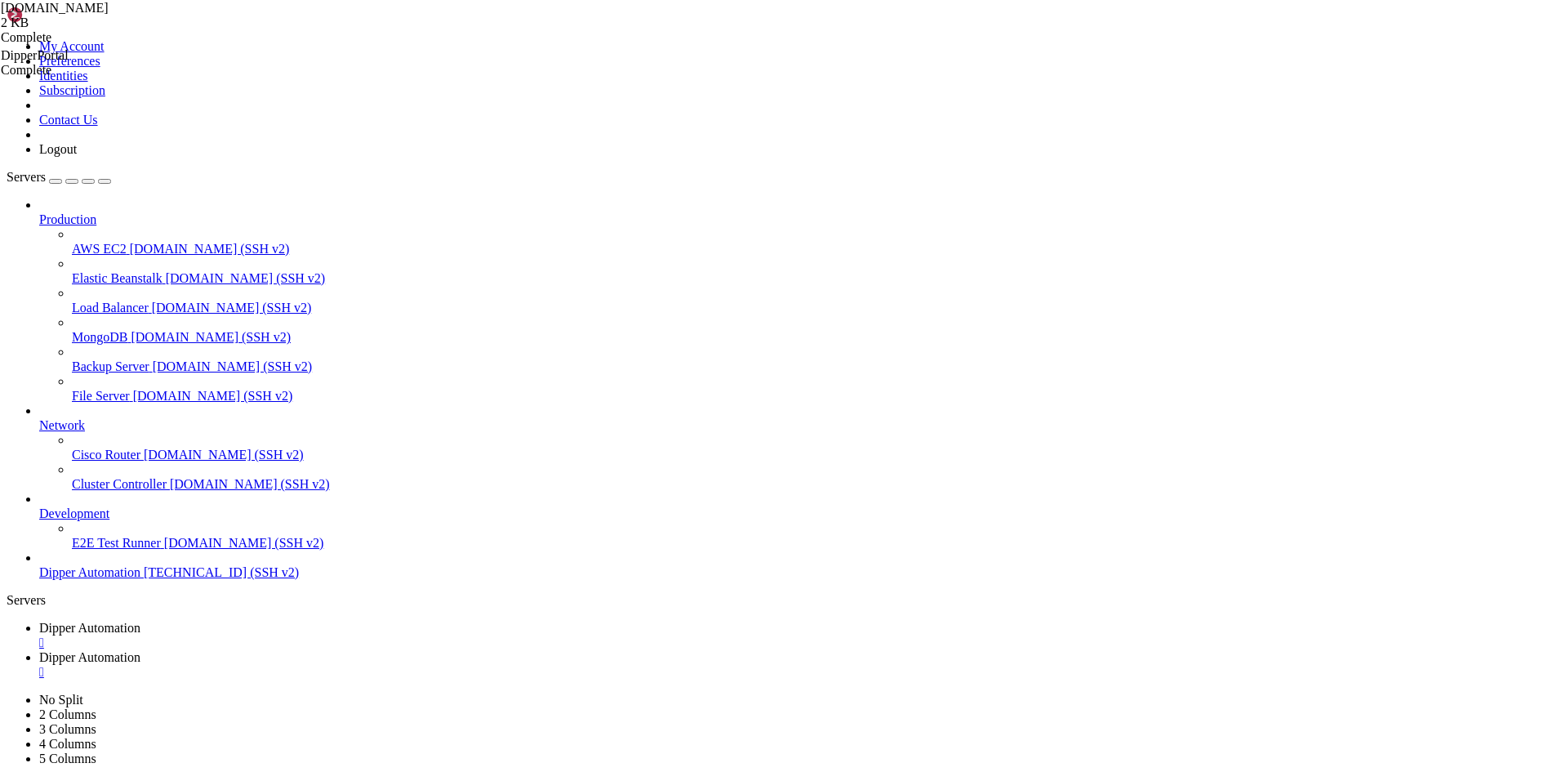
drag, startPoint x: 465, startPoint y: 34, endPoint x: 455, endPoint y: 37, distance: 10.4
click at [465, 650] on link "Dipper Automation " at bounding box center [801, 664] width 1522 height 29
click at [351, 620] on link "Dipper Automation " at bounding box center [801, 635] width 1522 height 29
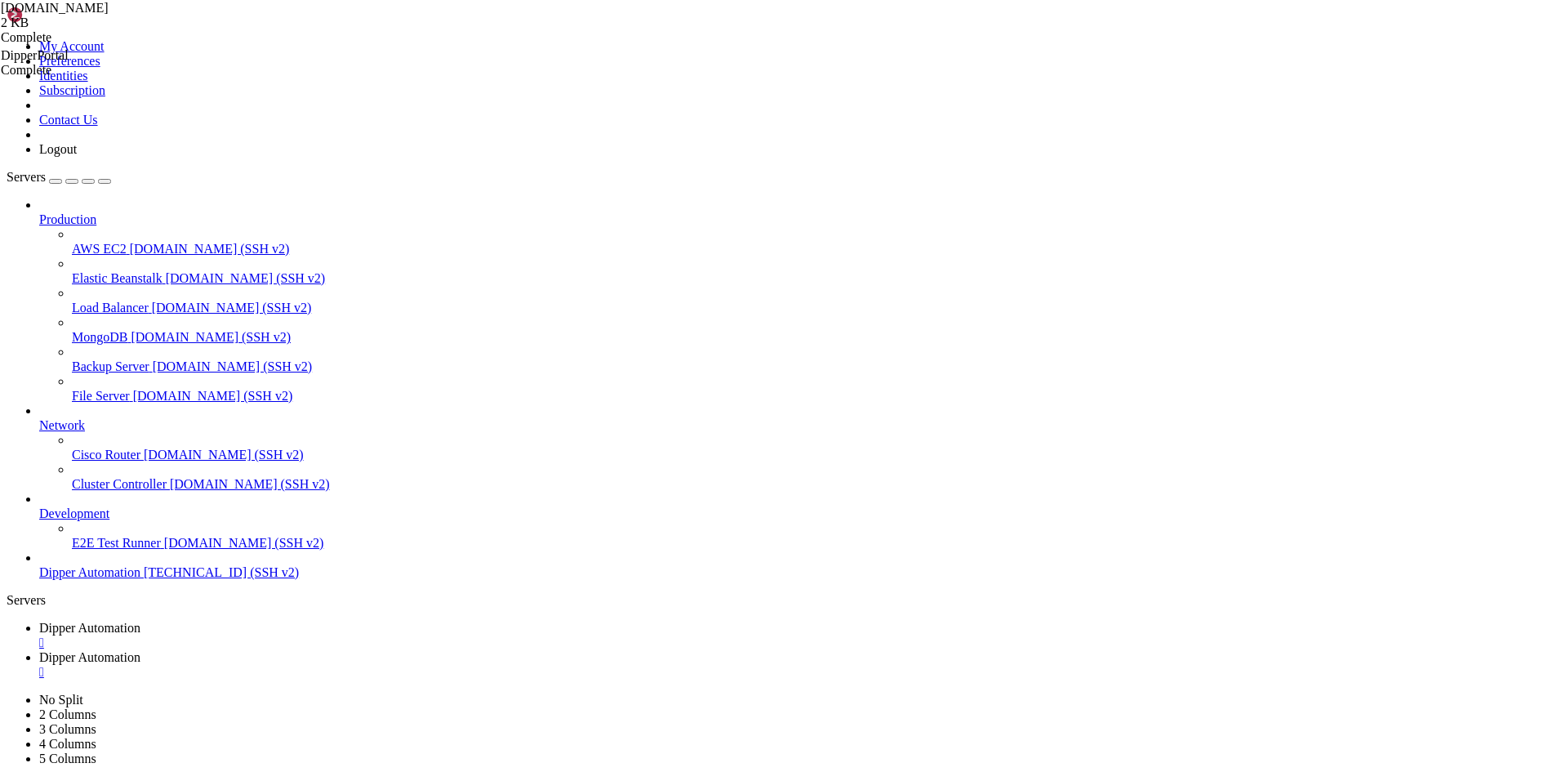
click at [340, 635] on div "" at bounding box center [801, 642] width 1522 height 15
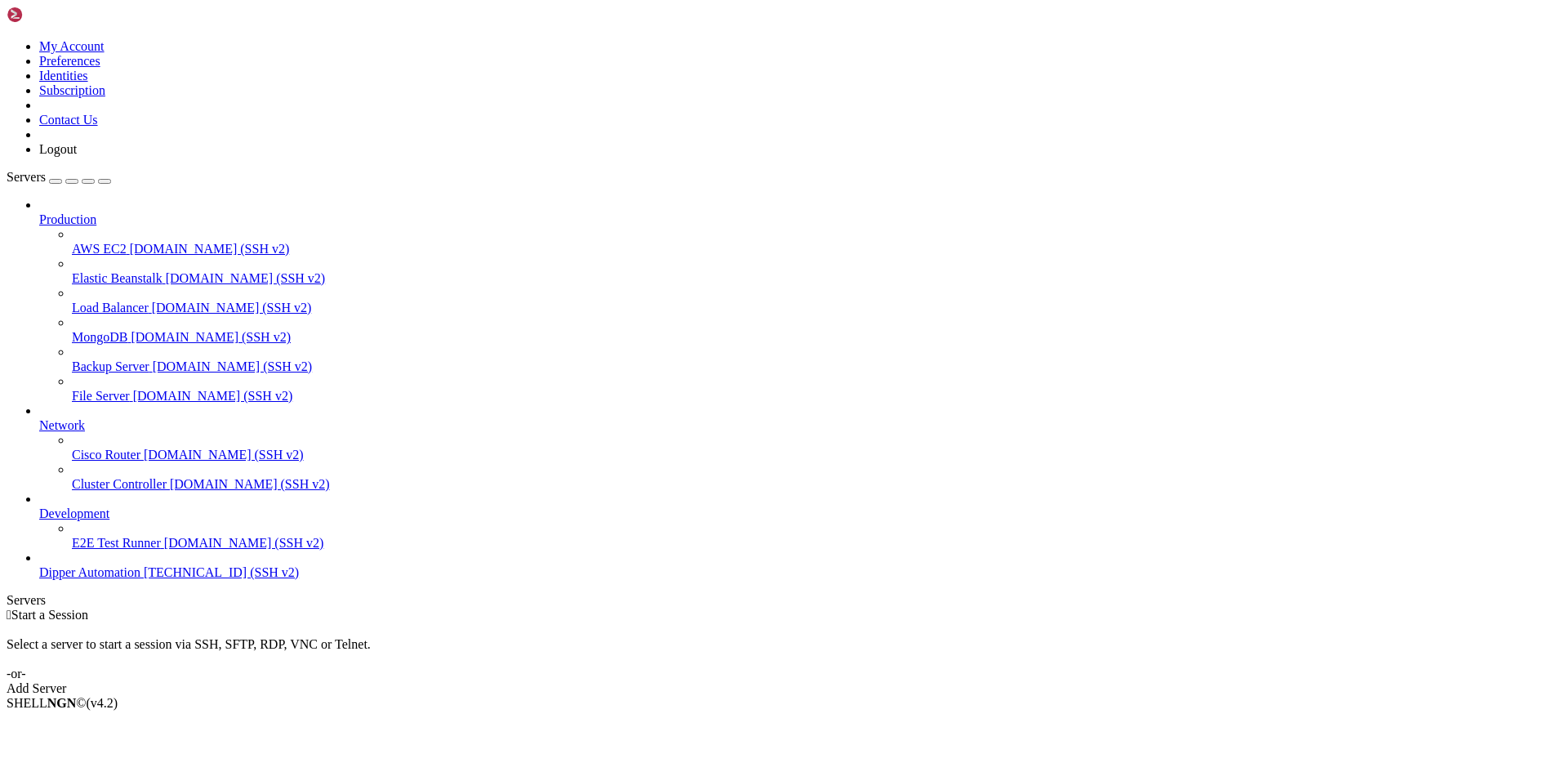
click at [112, 579] on span "Dipper Automation" at bounding box center [90, 571] width 101 height 14
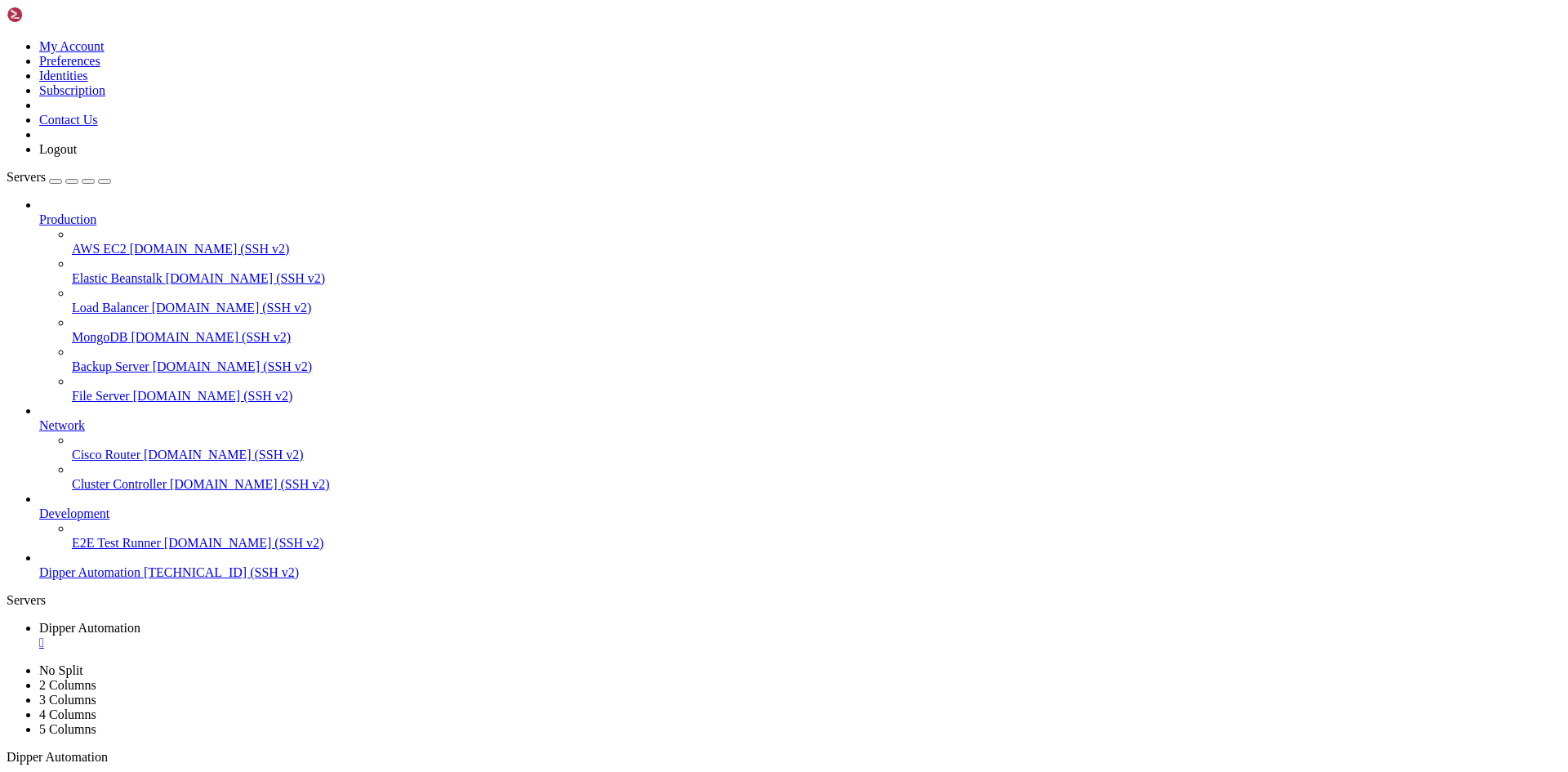
scroll to position [0, 0]
click at [350, 620] on link "Dipper Automation " at bounding box center [801, 635] width 1522 height 29
click at [341, 635] on div "" at bounding box center [801, 642] width 1522 height 15
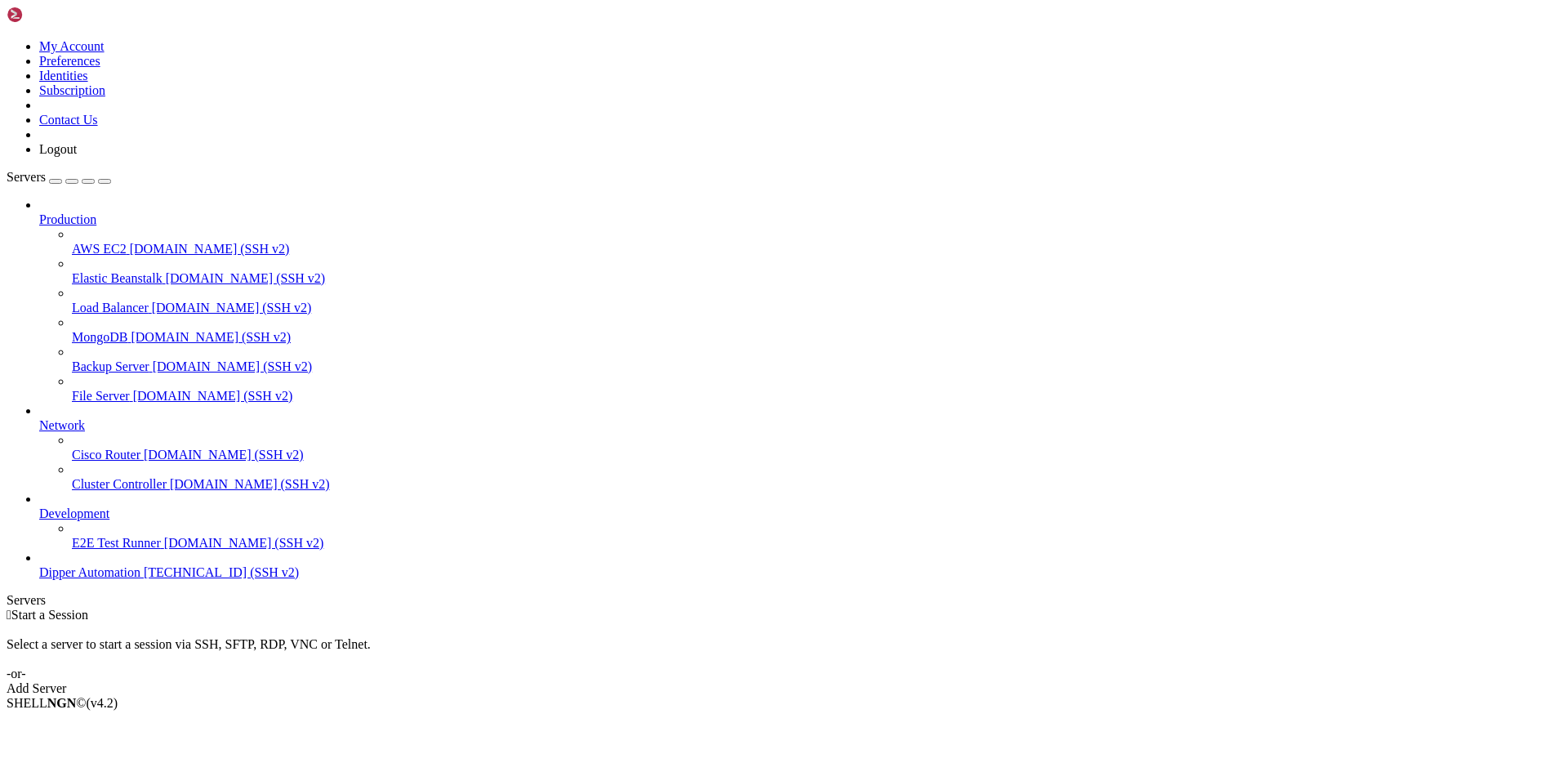
click at [86, 579] on span "Dipper Automation" at bounding box center [90, 571] width 101 height 14
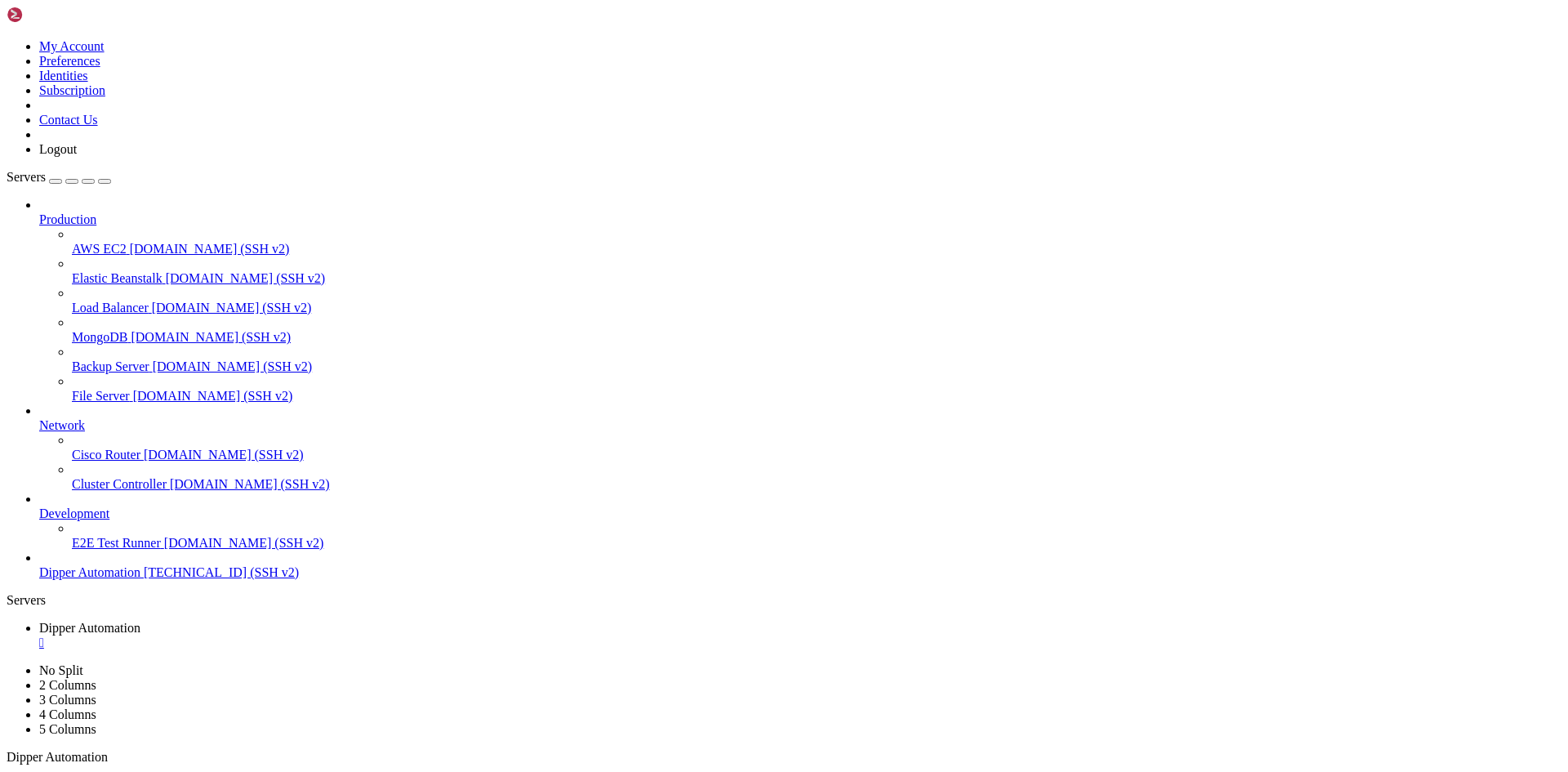
drag, startPoint x: 513, startPoint y: 1535, endPoint x: 13, endPoint y: 1335, distance: 538.5
drag, startPoint x: 302, startPoint y: 1554, endPoint x: 251, endPoint y: 1384, distance: 177.5
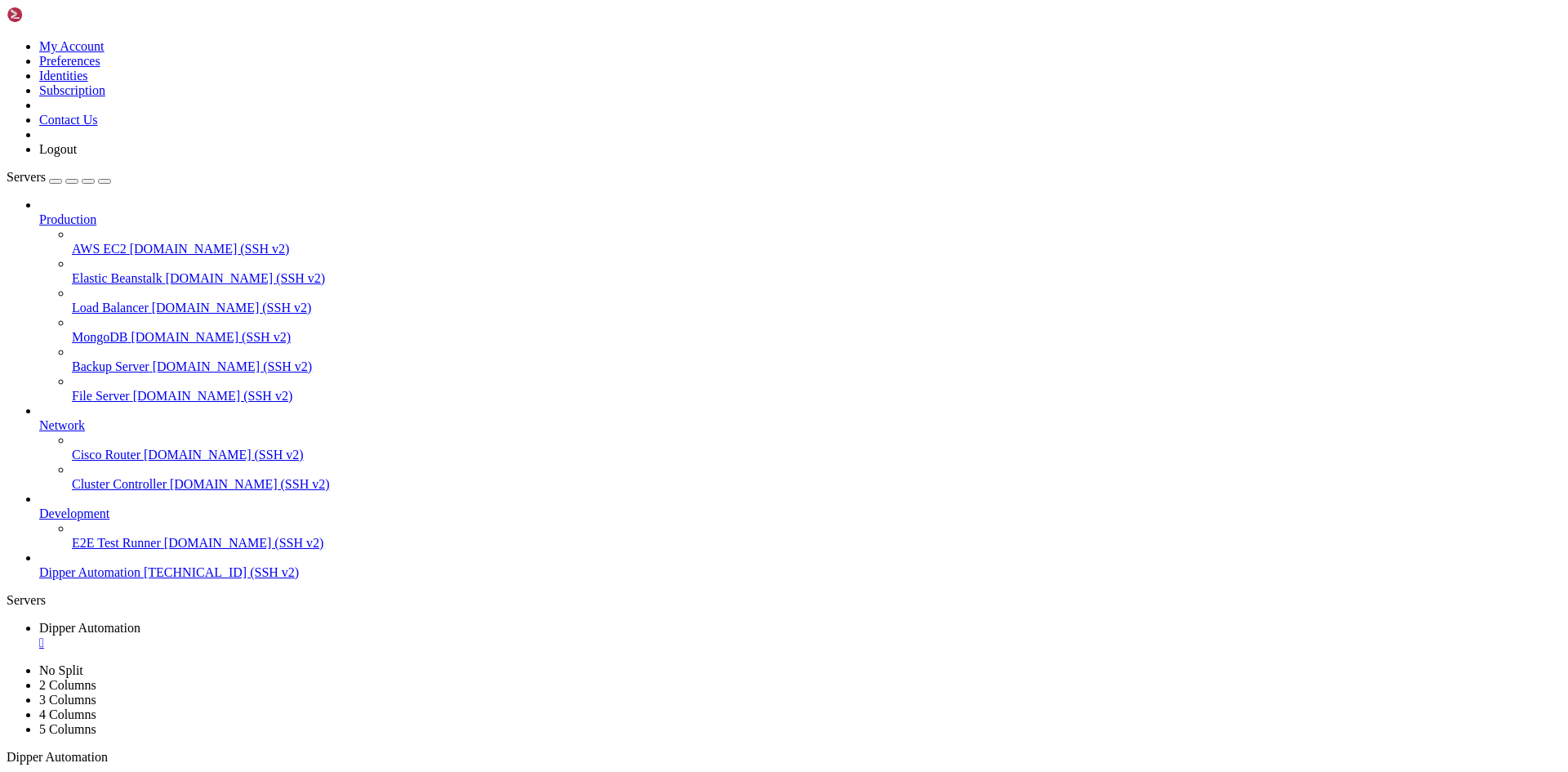
drag, startPoint x: 559, startPoint y: 1532, endPoint x: 15, endPoint y: 1296, distance: 593.0
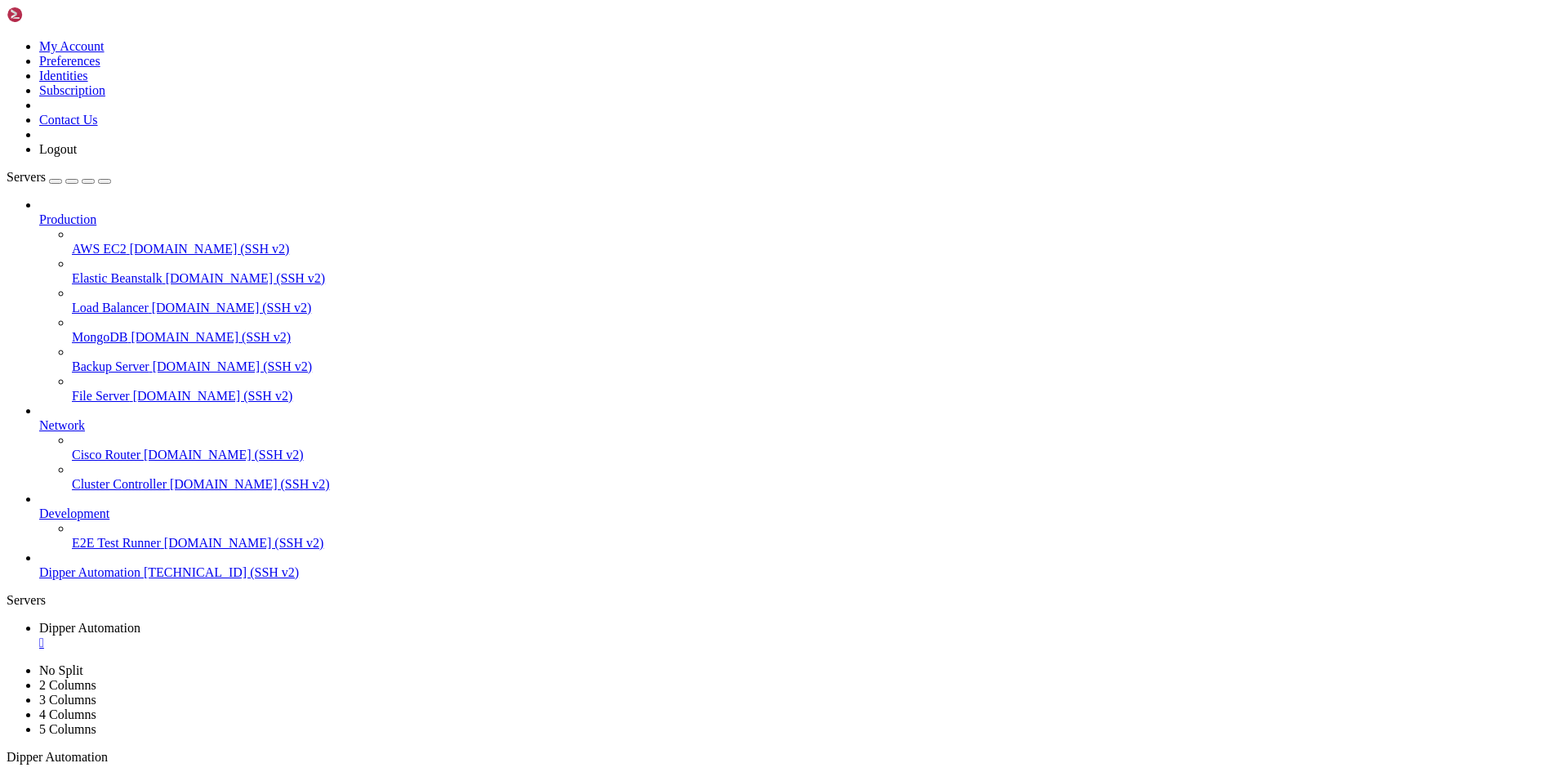
drag, startPoint x: 114, startPoint y: 1562, endPoint x: 123, endPoint y: 1562, distance: 9.0
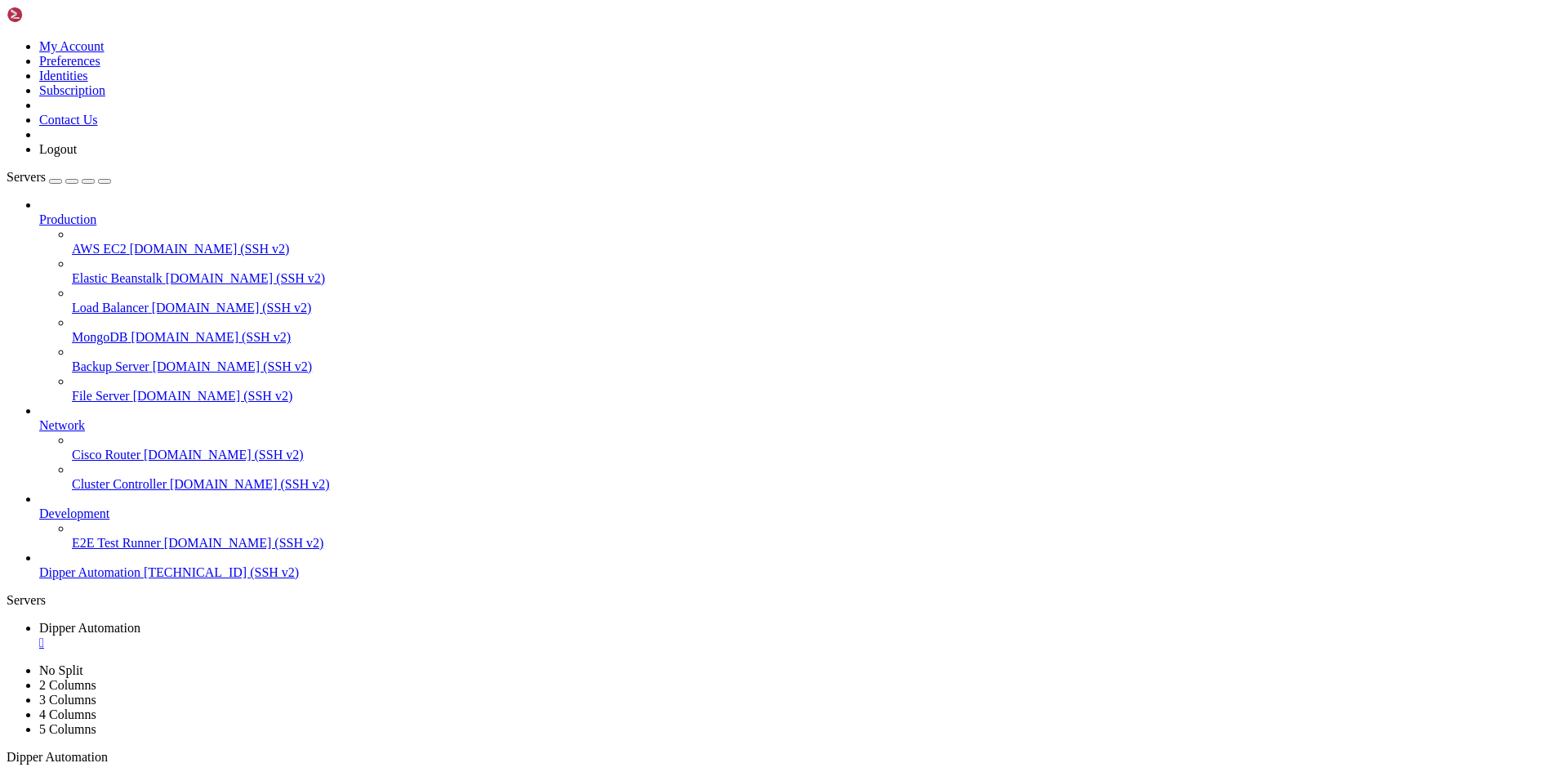
drag, startPoint x: 670, startPoint y: 1319, endPoint x: 678, endPoint y: 1319, distance: 8.0
drag, startPoint x: 571, startPoint y: 1382, endPoint x: 587, endPoint y: 1382, distance: 16.0
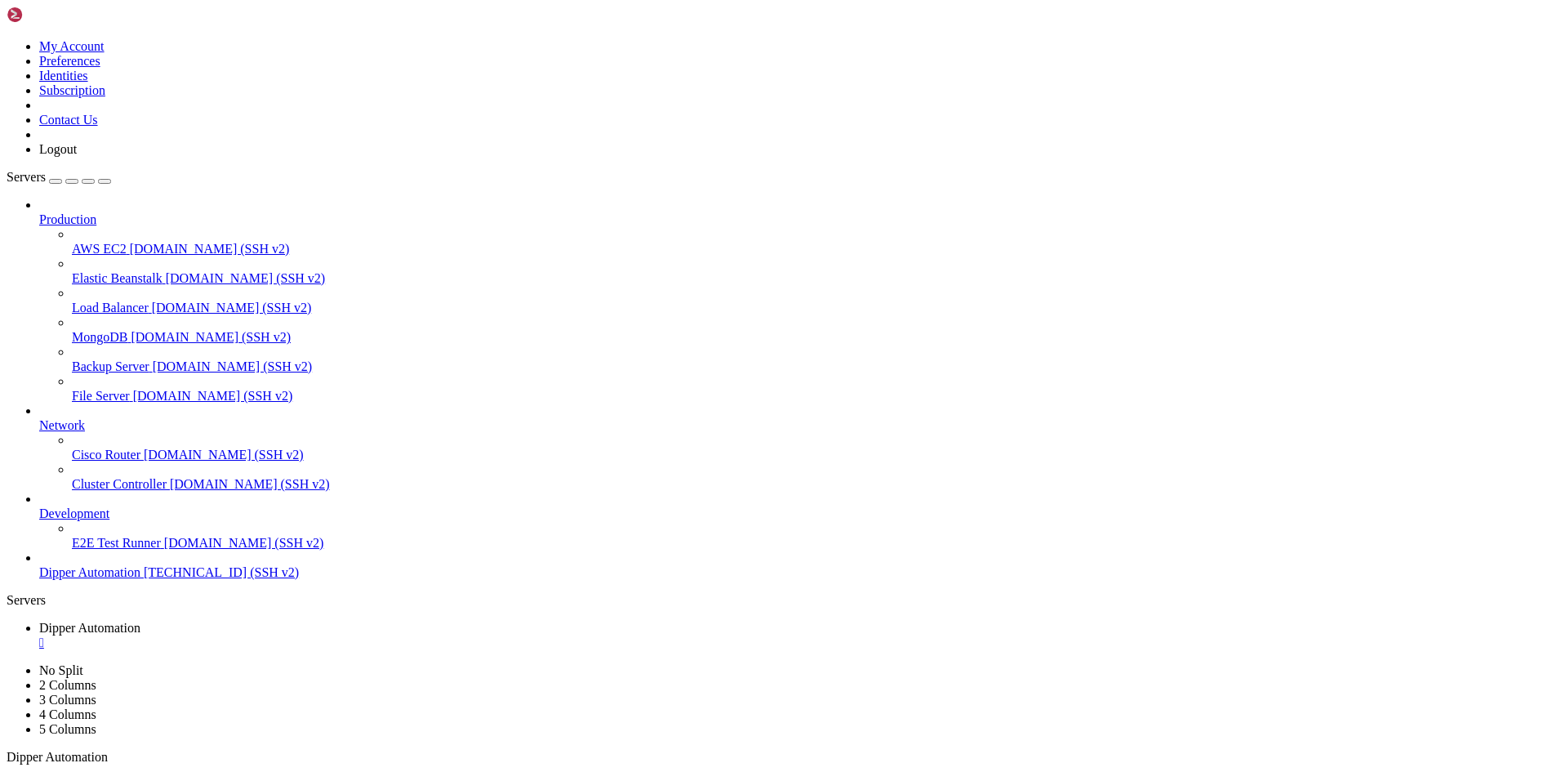
drag, startPoint x: 309, startPoint y: 1404, endPoint x: 197, endPoint y: 1413, distance: 112.4
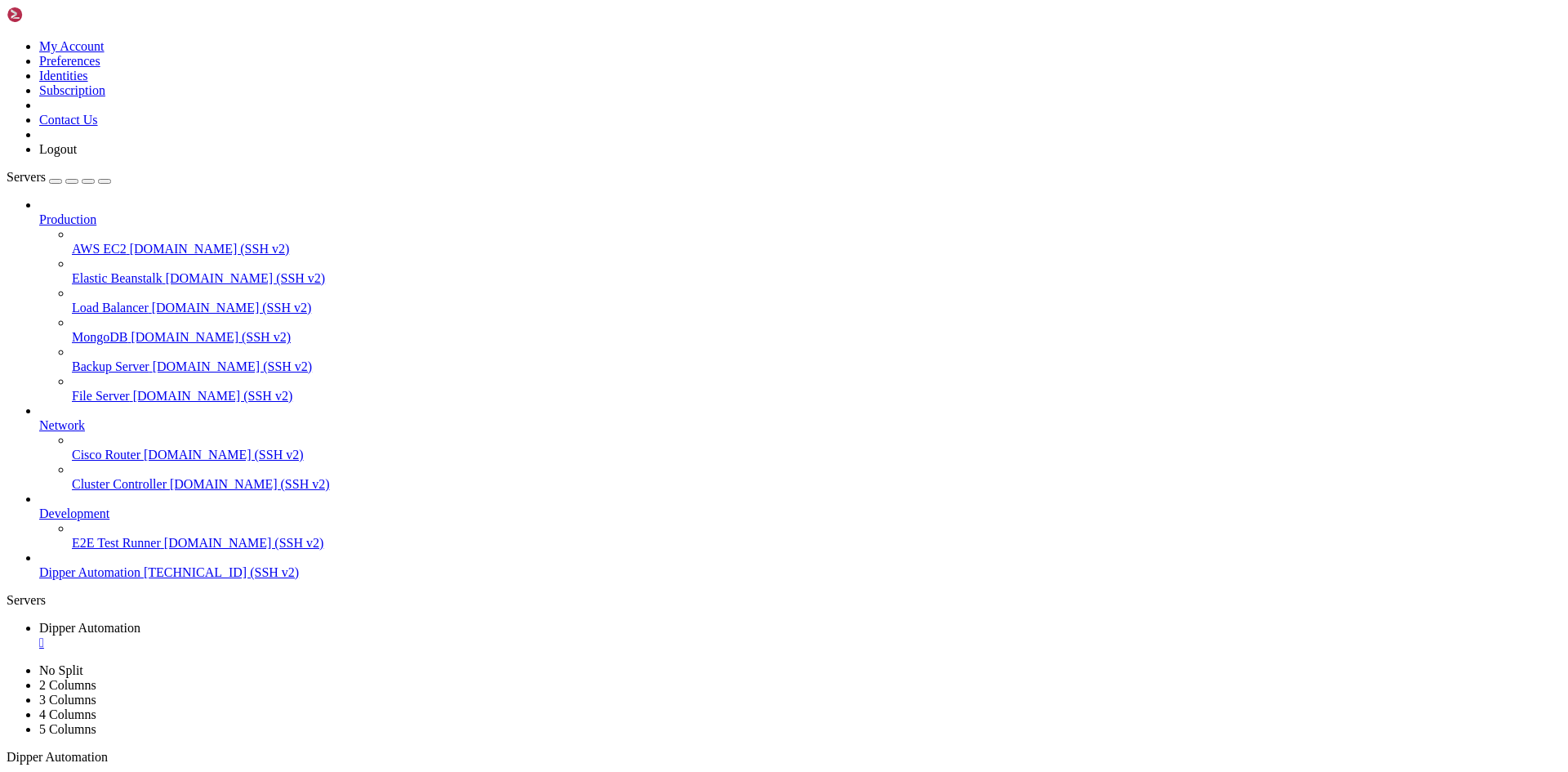
scroll to position [98323, 0]
drag, startPoint x: 868, startPoint y: 1486, endPoint x: 682, endPoint y: 1569, distance: 203.7
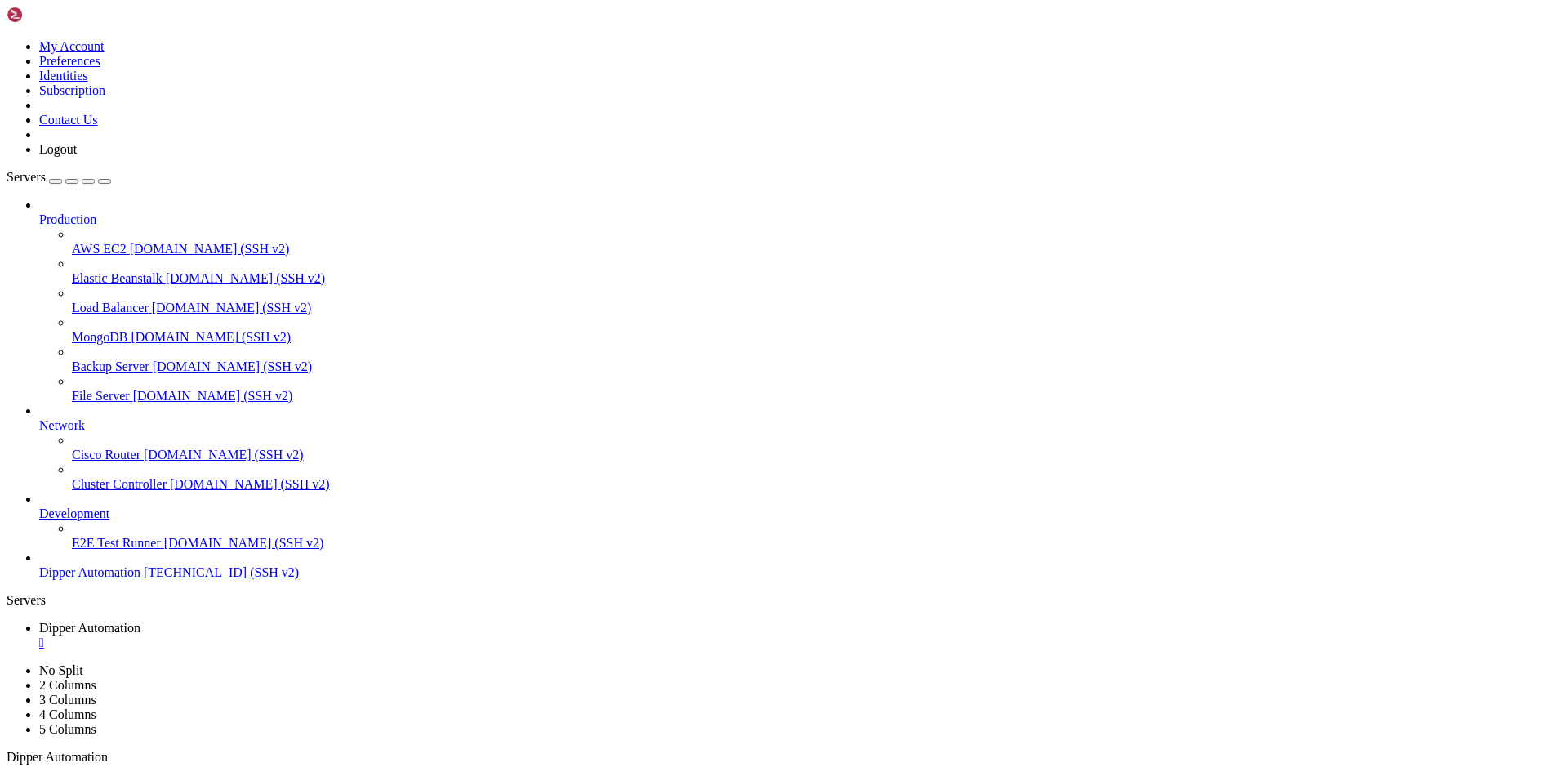
scroll to position [98545, 0]
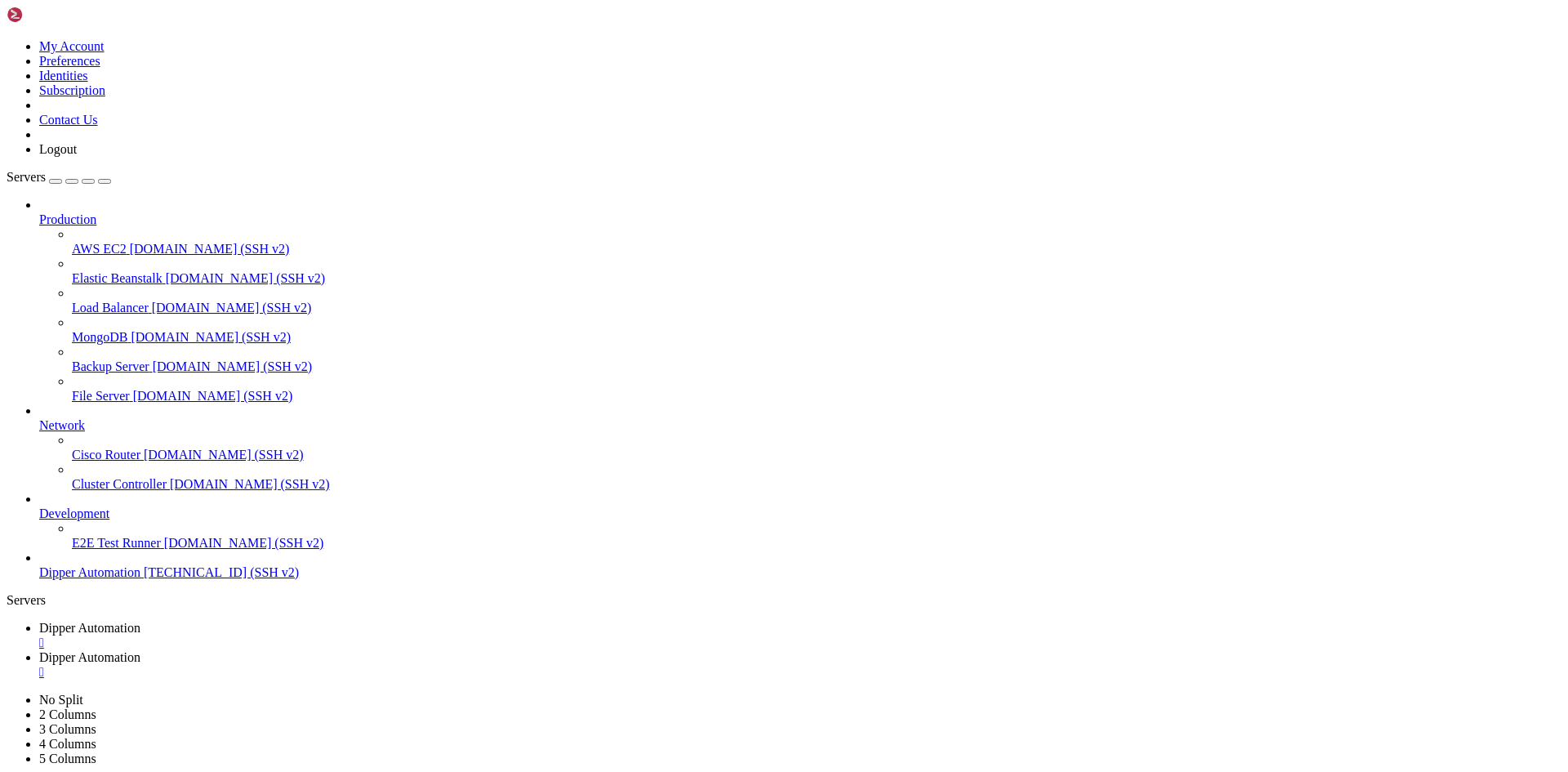
type input "/root/DipperPortal"
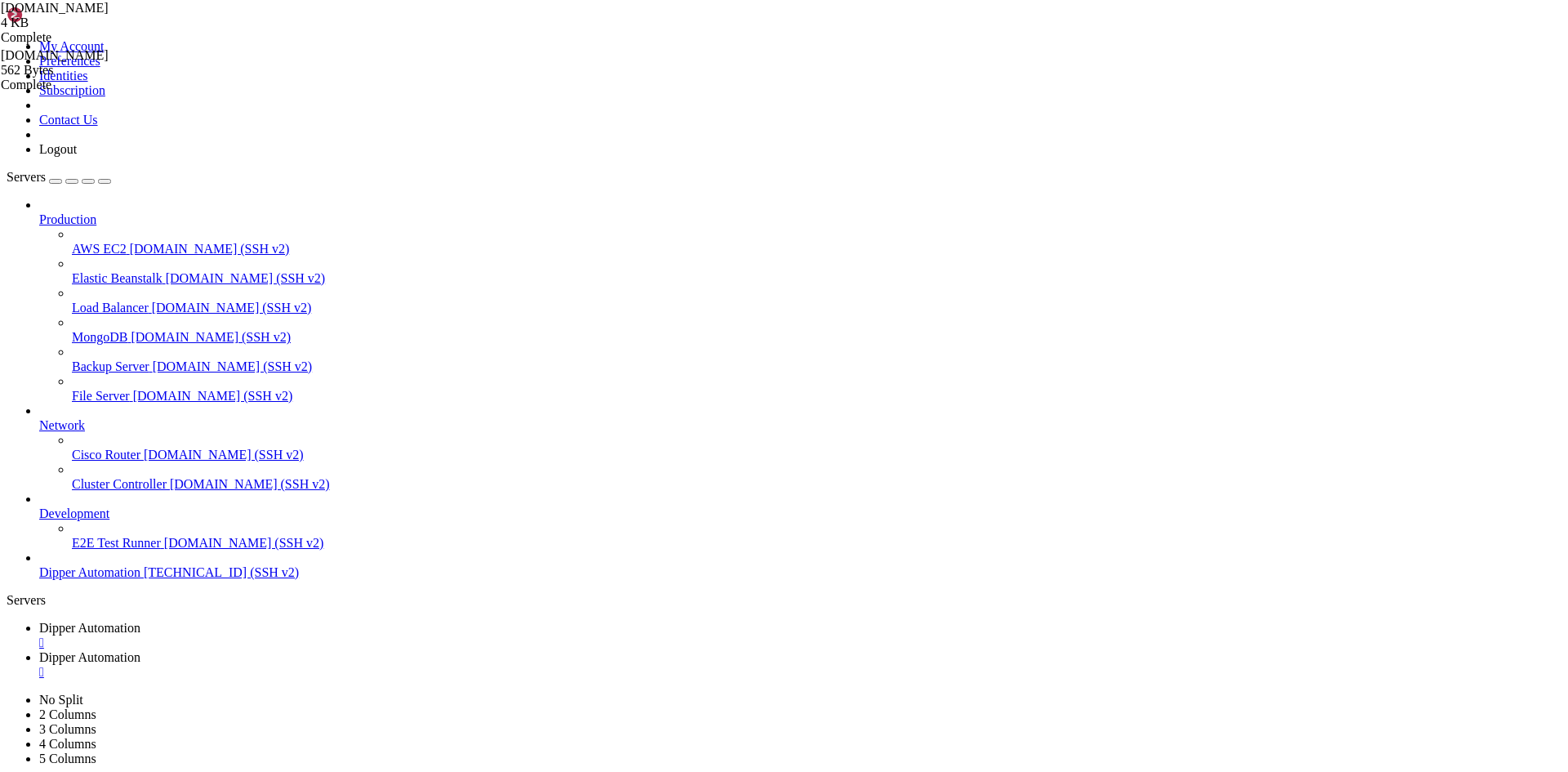
scroll to position [383, 0]
drag, startPoint x: 248, startPoint y: 178, endPoint x: 542, endPoint y: 418, distance: 379.5
type textarea "pm2 save"
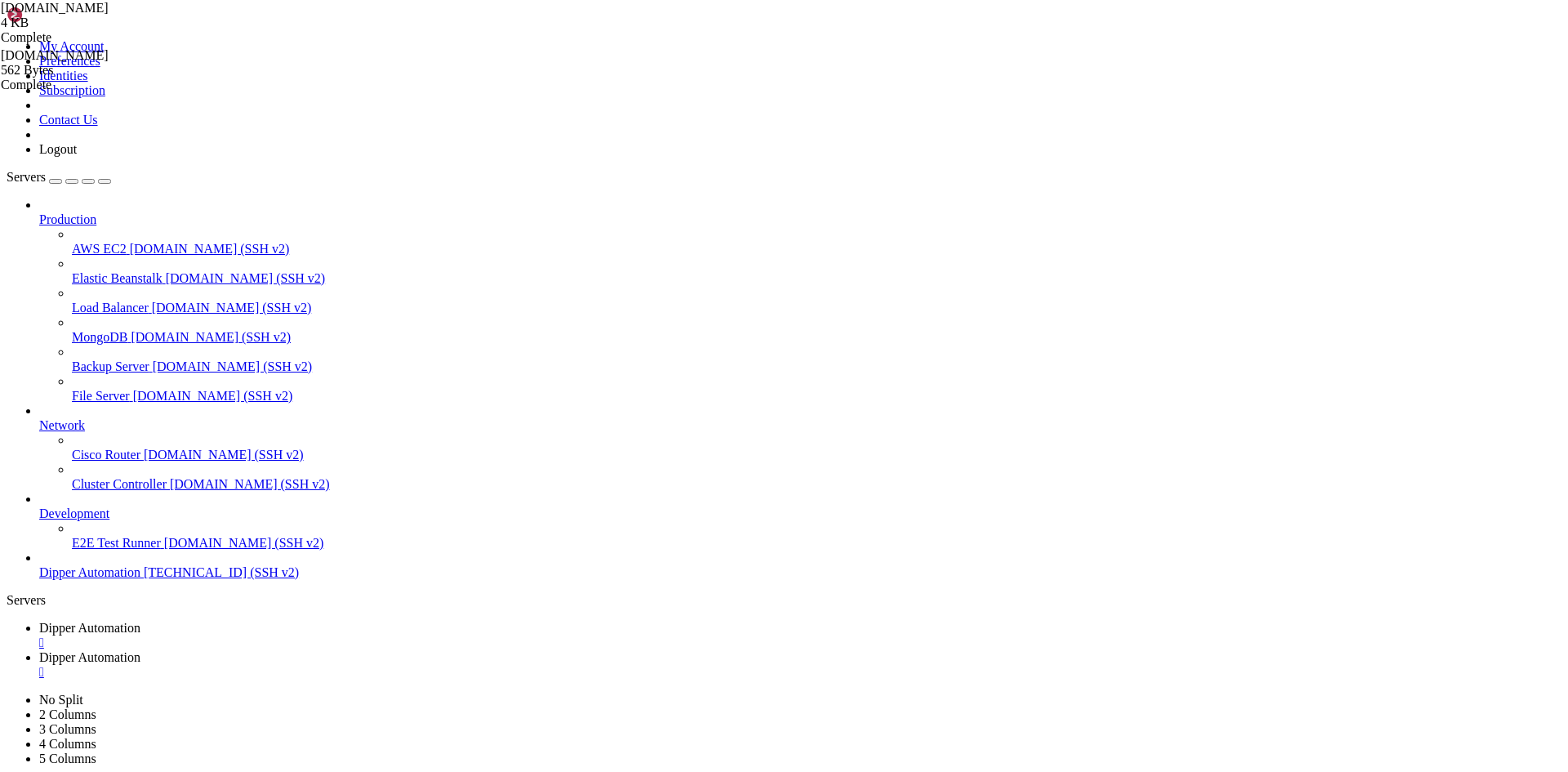
click at [141, 620] on span "Dipper Automation" at bounding box center [90, 627] width 101 height 14
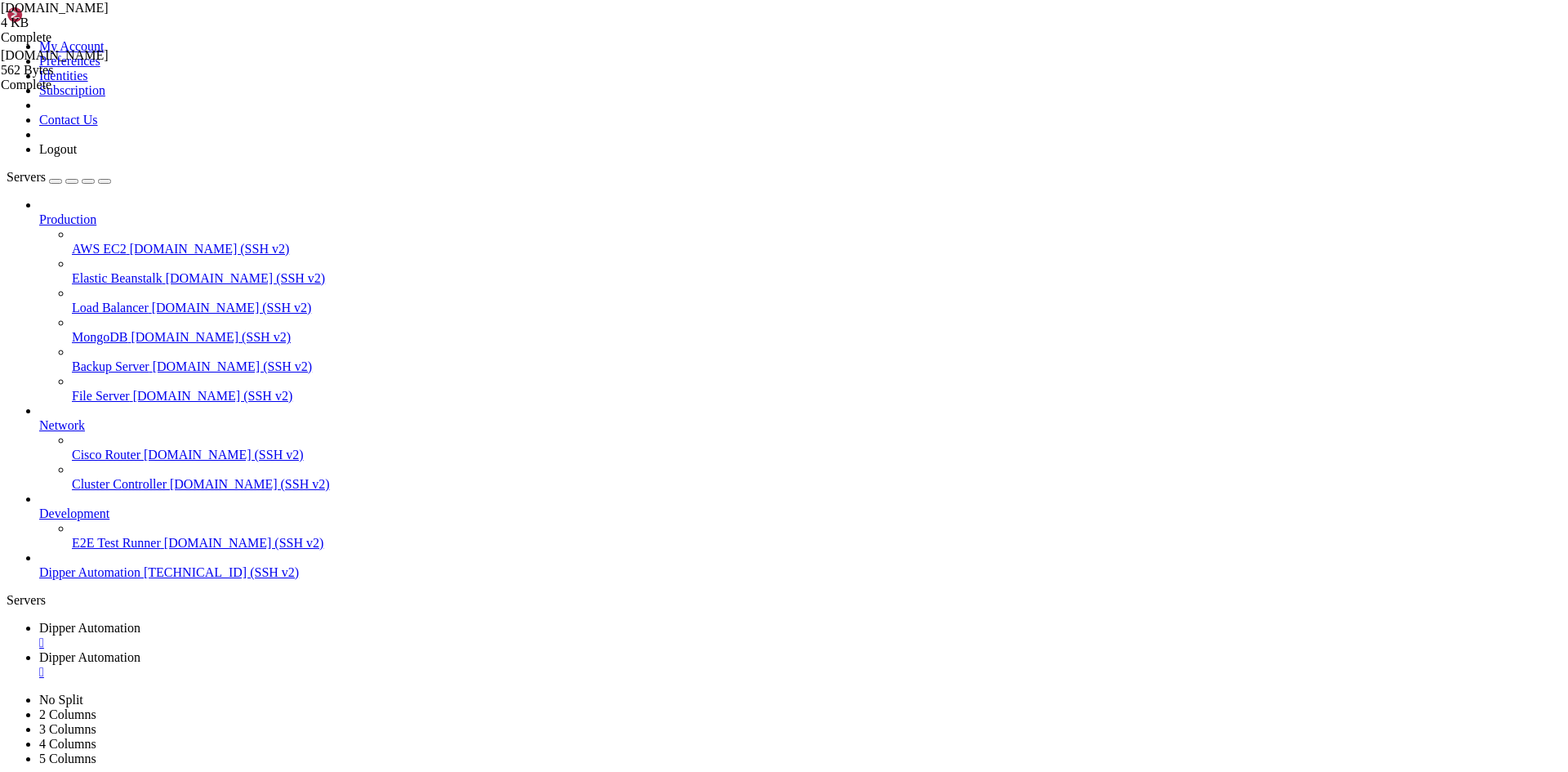
click at [141, 650] on span "Dipper Automation" at bounding box center [90, 656] width 101 height 14
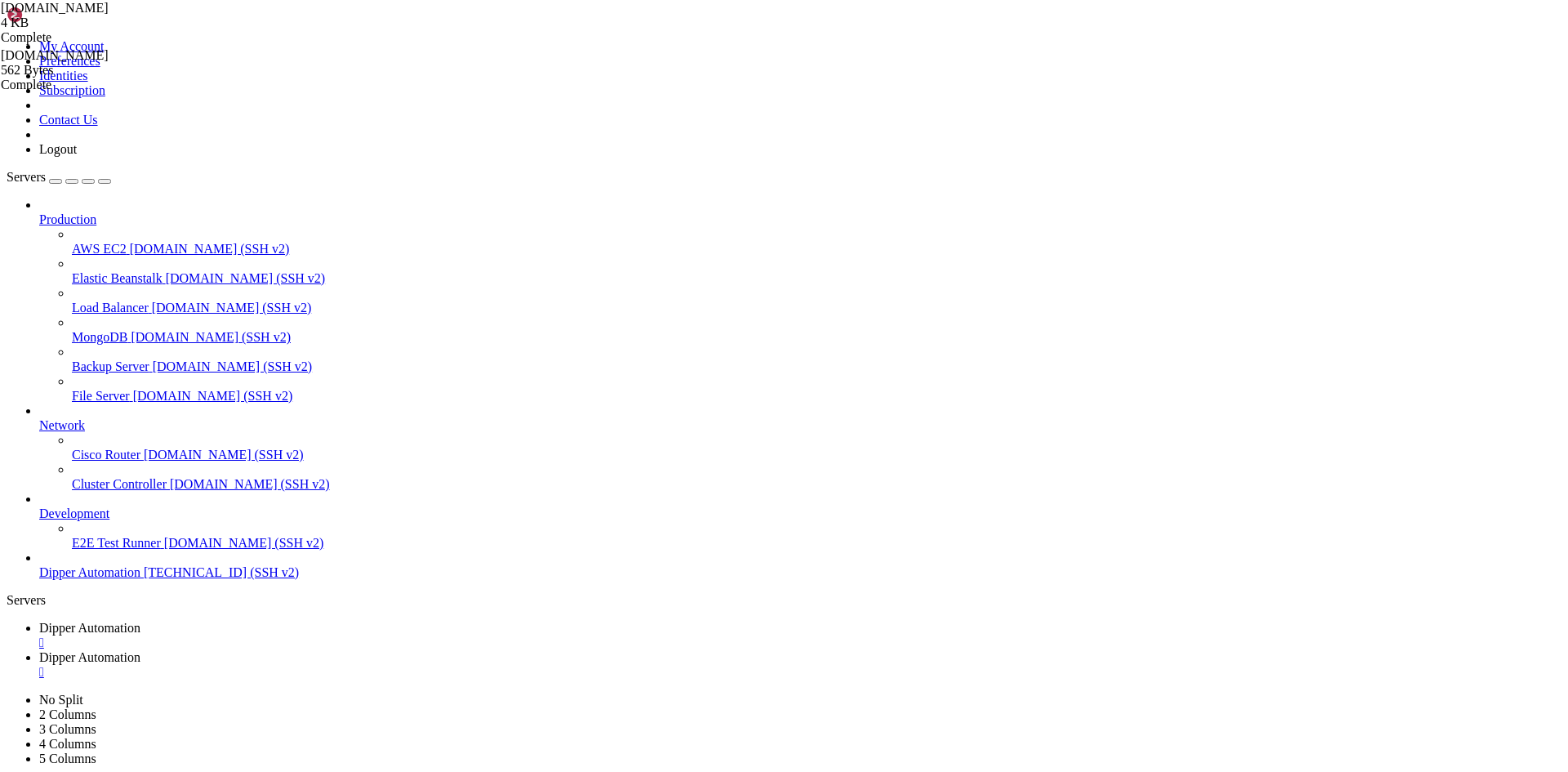
type input "/root/DipperPortal/backend/data"
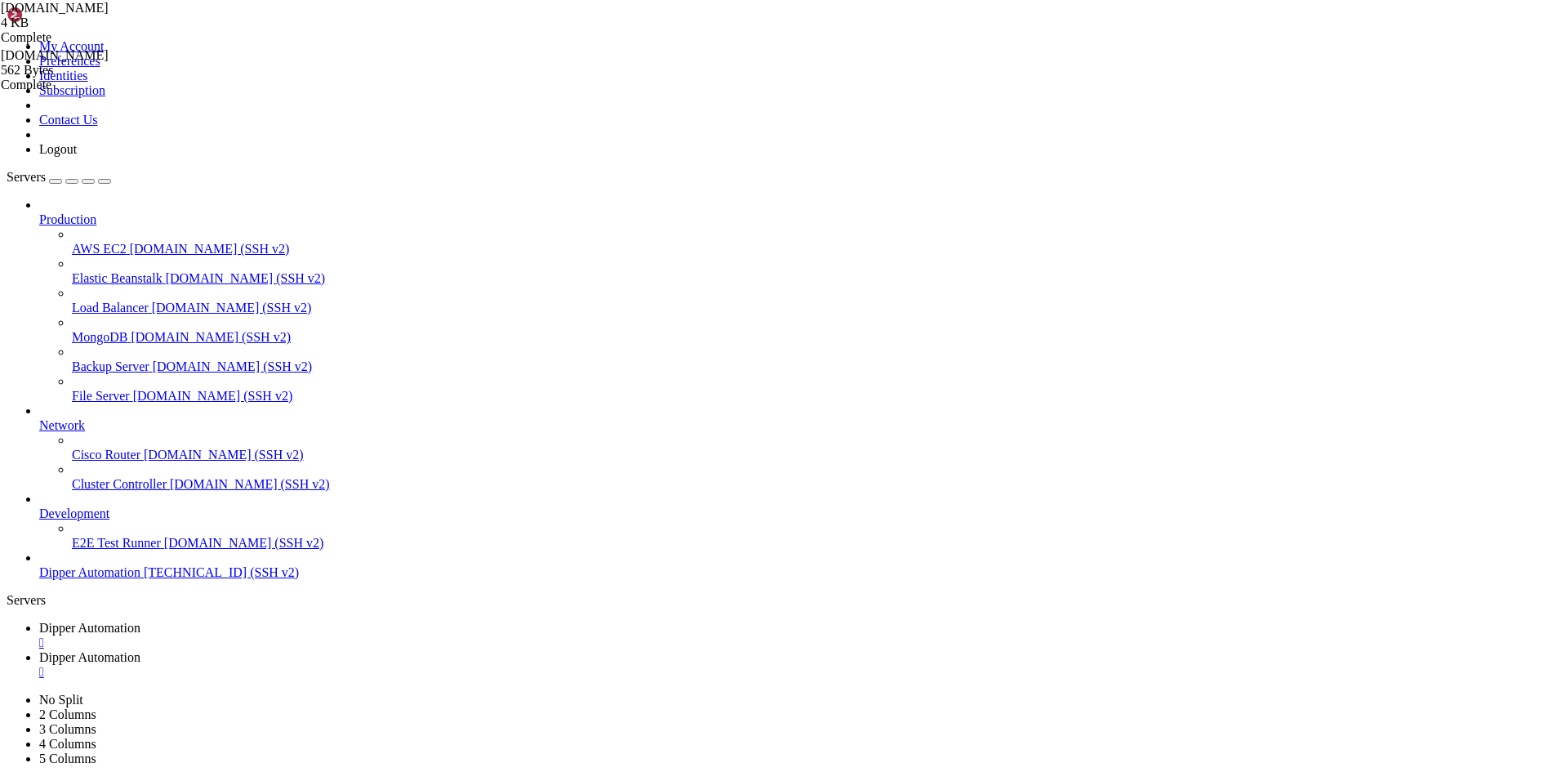
type textarea "21-d12,Pendante Estúdio,Cozinha,cat-1,,[DATE]T15:19:24.808566,[DATE]T18:22:22.4…"
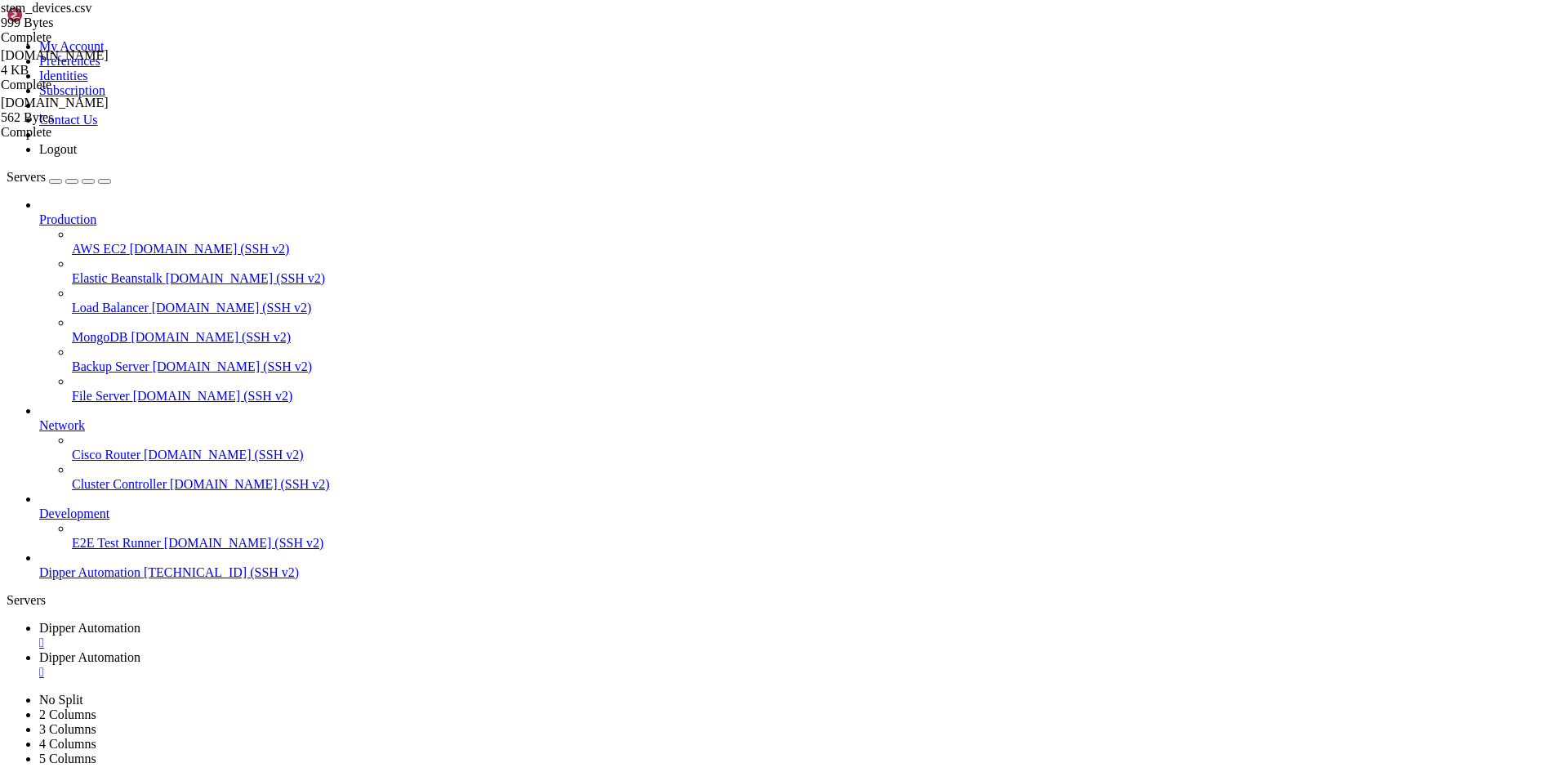
type input "cozinha"
drag, startPoint x: 367, startPoint y: 90, endPoint x: 334, endPoint y: 91, distance: 33.0
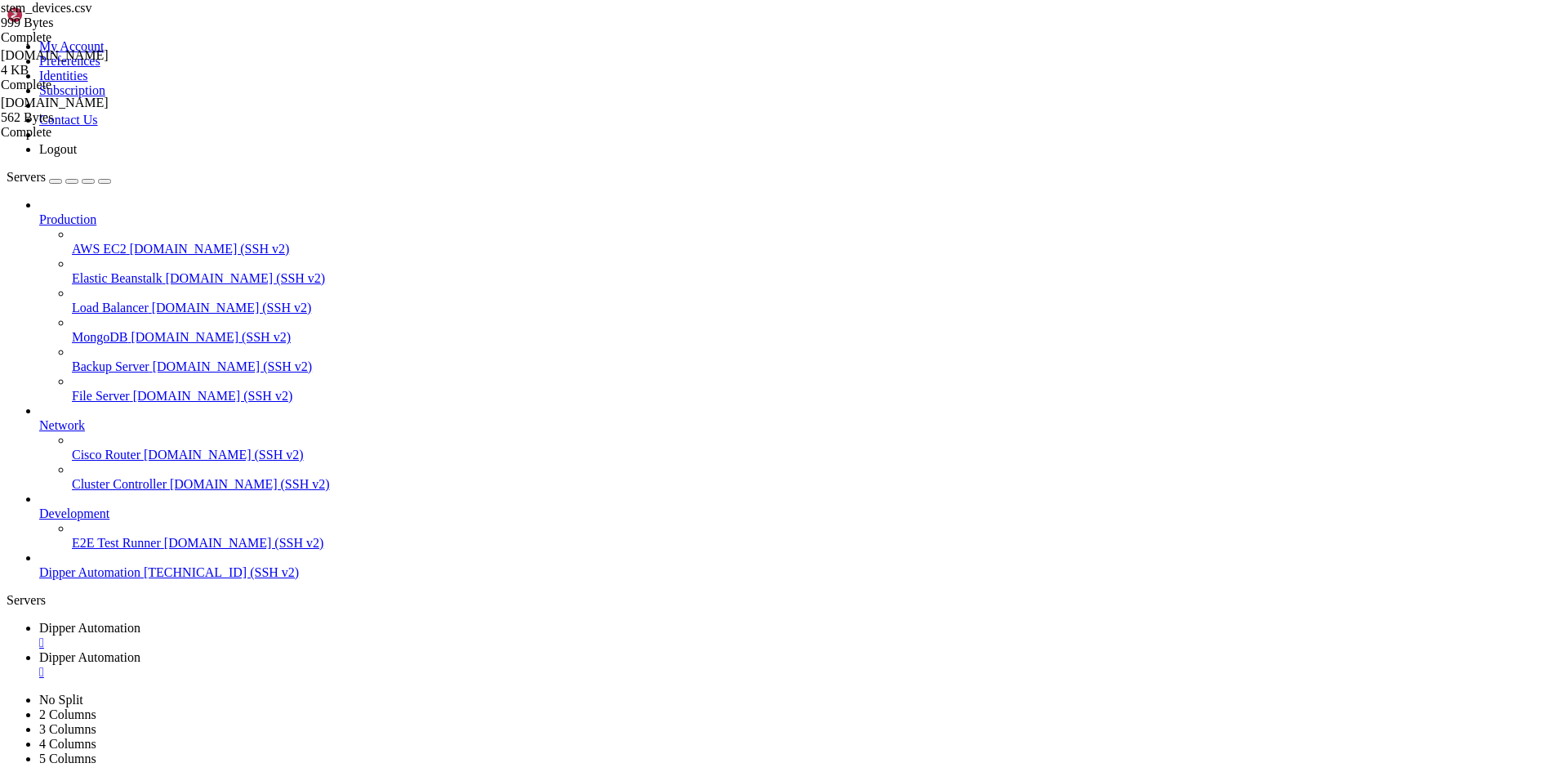
drag, startPoint x: 369, startPoint y: 122, endPoint x: 337, endPoint y: 119, distance: 32.1
paste textarea "Estúdio"
drag, startPoint x: 344, startPoint y: 131, endPoint x: 377, endPoint y: 129, distance: 33.1
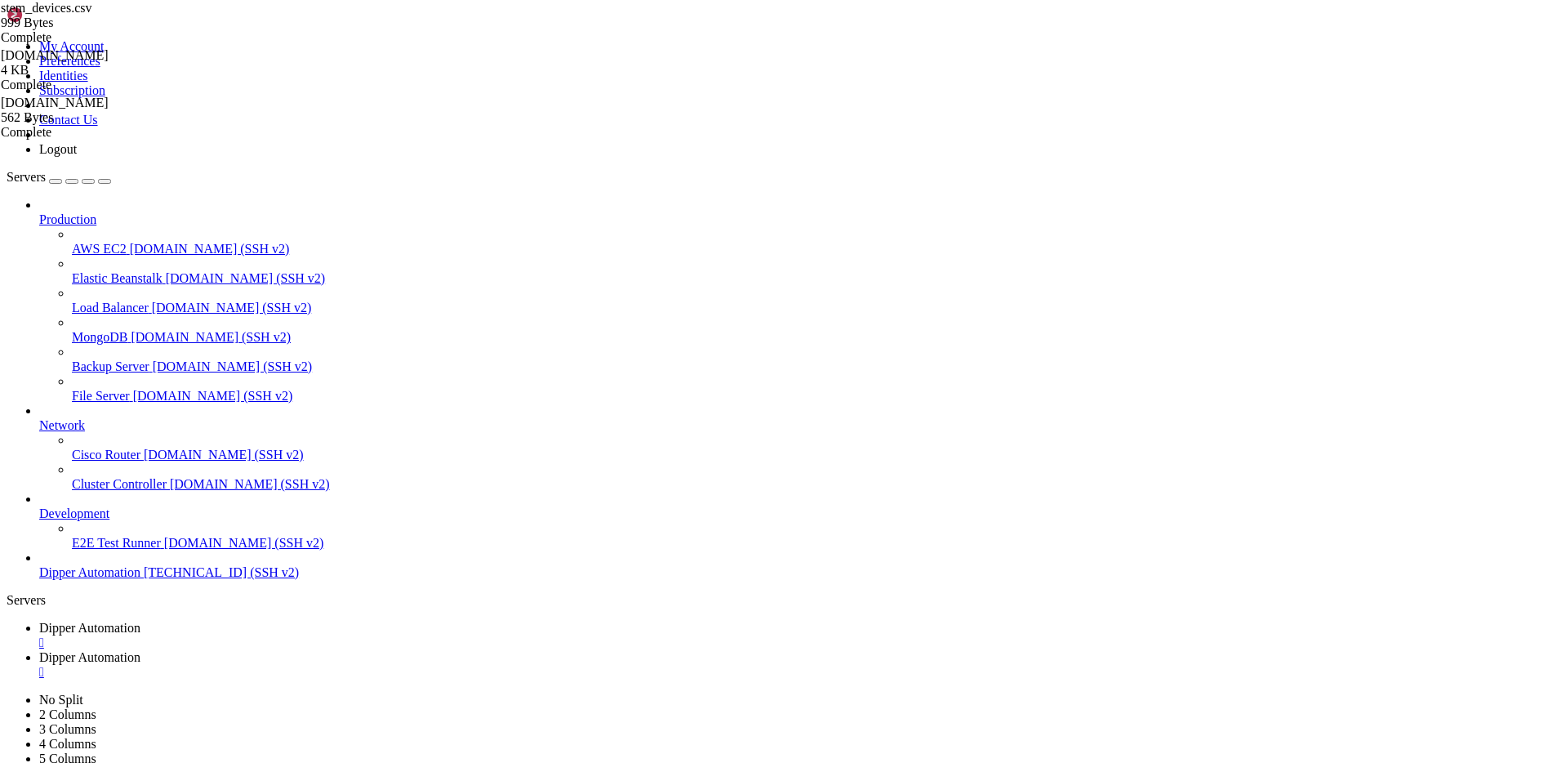
paste textarea "Estúdio"
drag, startPoint x: 352, startPoint y: 170, endPoint x: 319, endPoint y: 170, distance: 33.0
paste textarea "Estúdio"
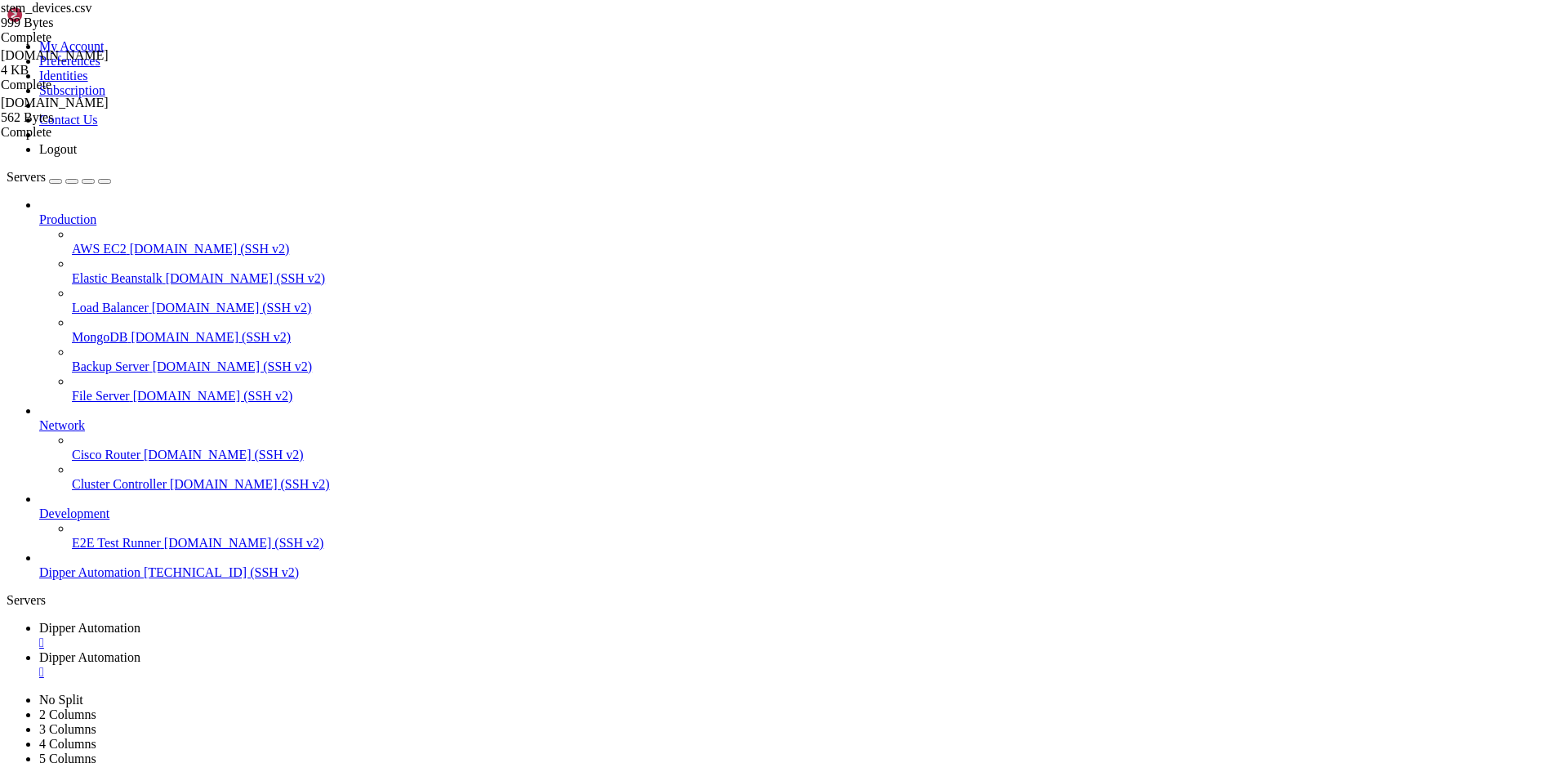
drag, startPoint x: 362, startPoint y: 177, endPoint x: 395, endPoint y: 180, distance: 33.1
paste textarea "Estúdio"
type textarea "21-d12,Pendante Estúdio,Estúdio,cat-1,,[DATE]T15:19:24.808566,[DATE]T18:22:22.4…"
